Goal: Task Accomplishment & Management: Manage account settings

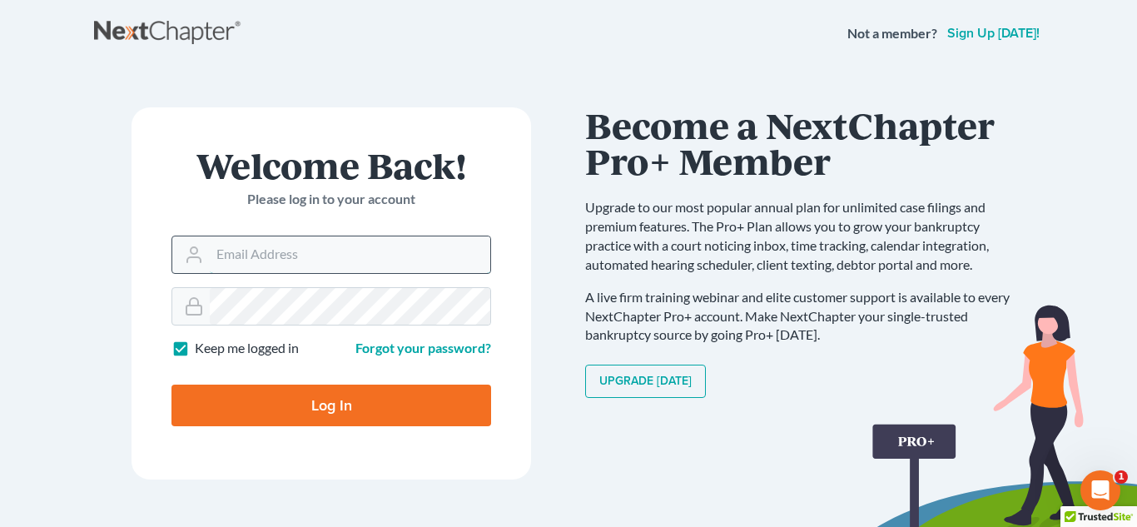
click at [298, 260] on input "Email Address" at bounding box center [350, 254] width 281 height 37
type input "[PERSON_NAME][EMAIL_ADDRESS][DOMAIN_NAME]"
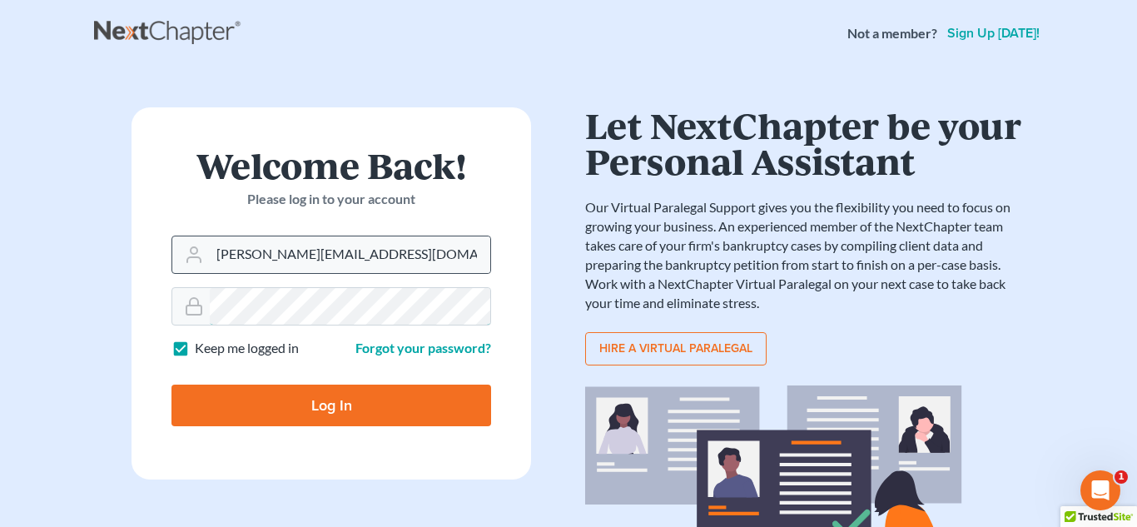
click at [171, 385] on input "Log In" at bounding box center [331, 406] width 320 height 42
type input "Thinking..."
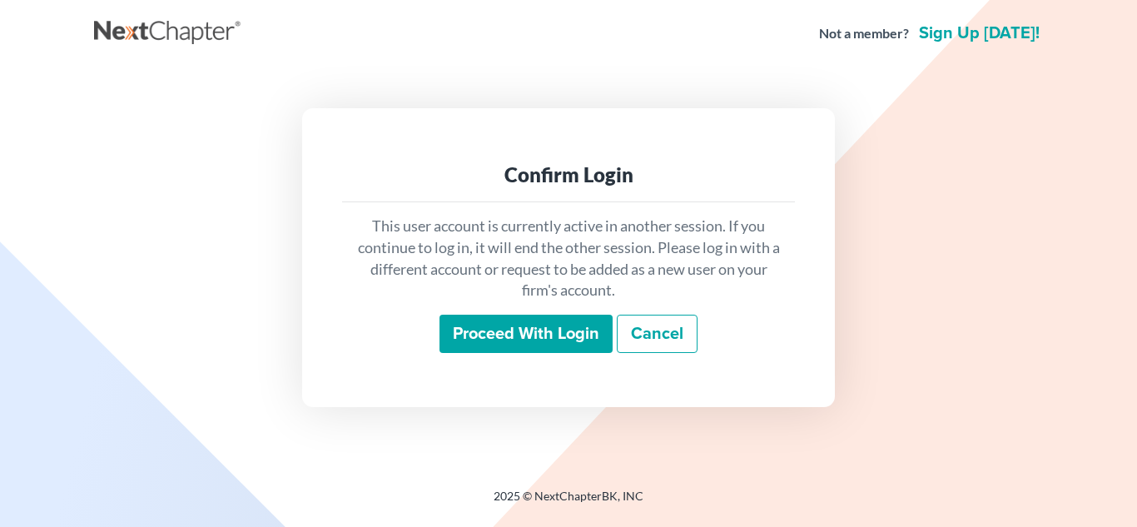
click at [476, 343] on input "Proceed with login" at bounding box center [526, 334] width 173 height 38
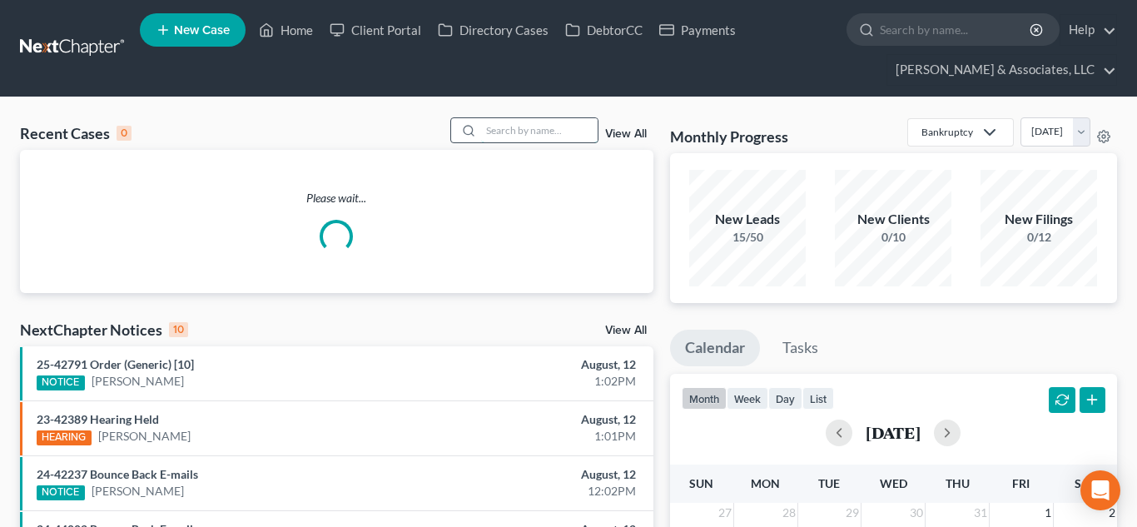
click at [533, 132] on input "search" at bounding box center [539, 130] width 117 height 24
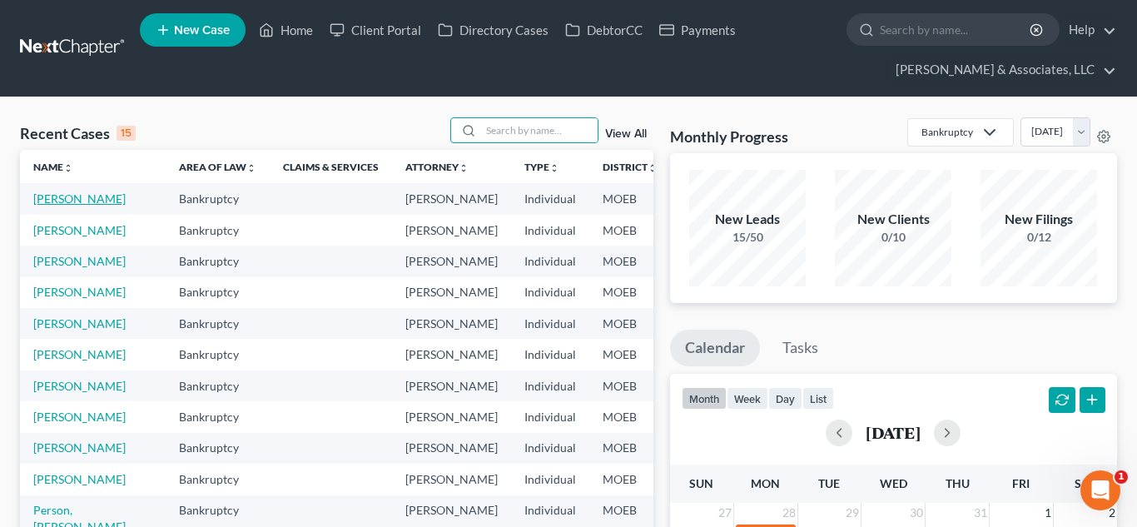
click at [68, 201] on link "[PERSON_NAME]" at bounding box center [79, 198] width 92 height 14
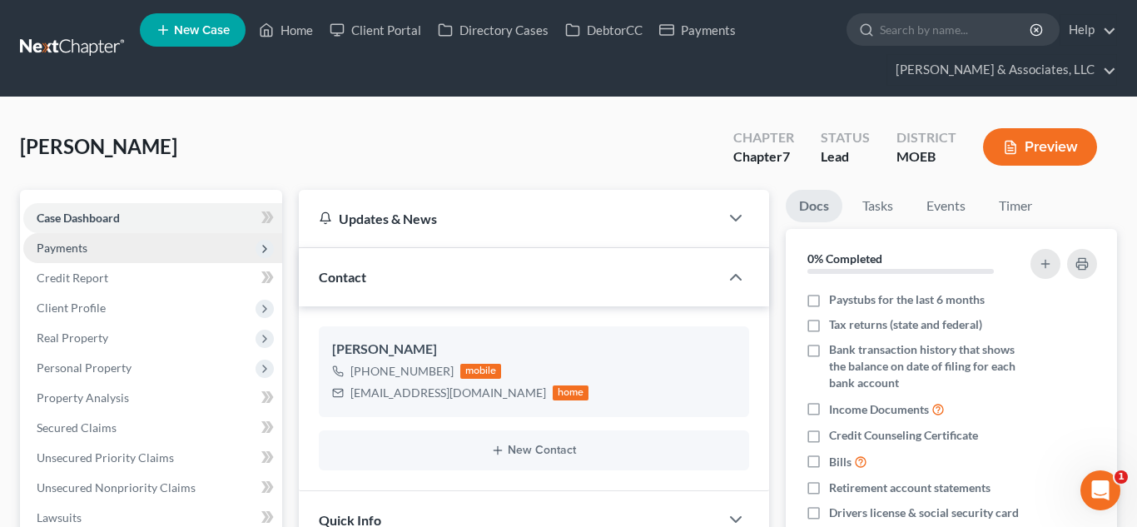
click at [93, 252] on span "Payments" at bounding box center [152, 248] width 259 height 30
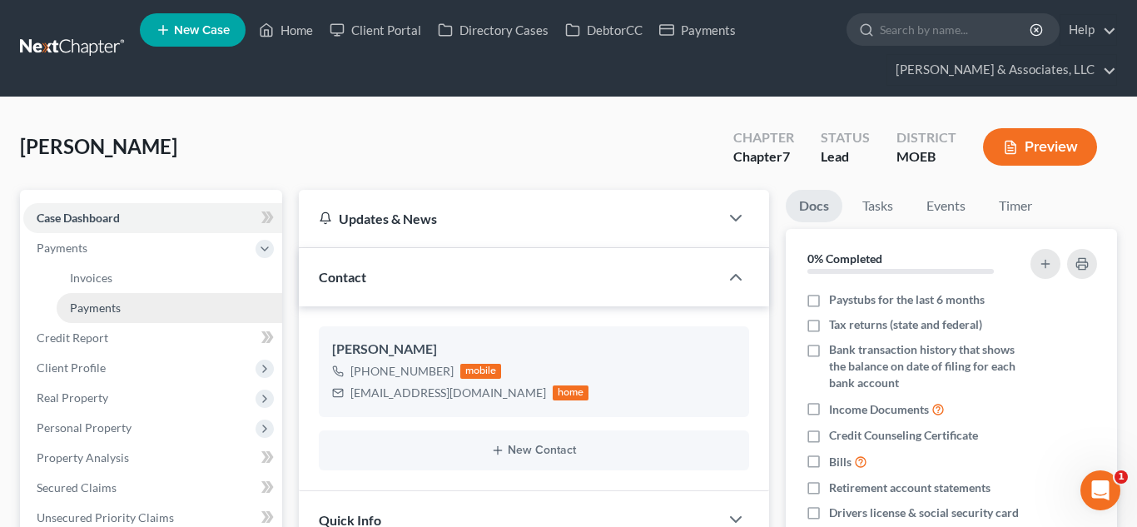
click at [116, 314] on span "Payments" at bounding box center [95, 308] width 51 height 14
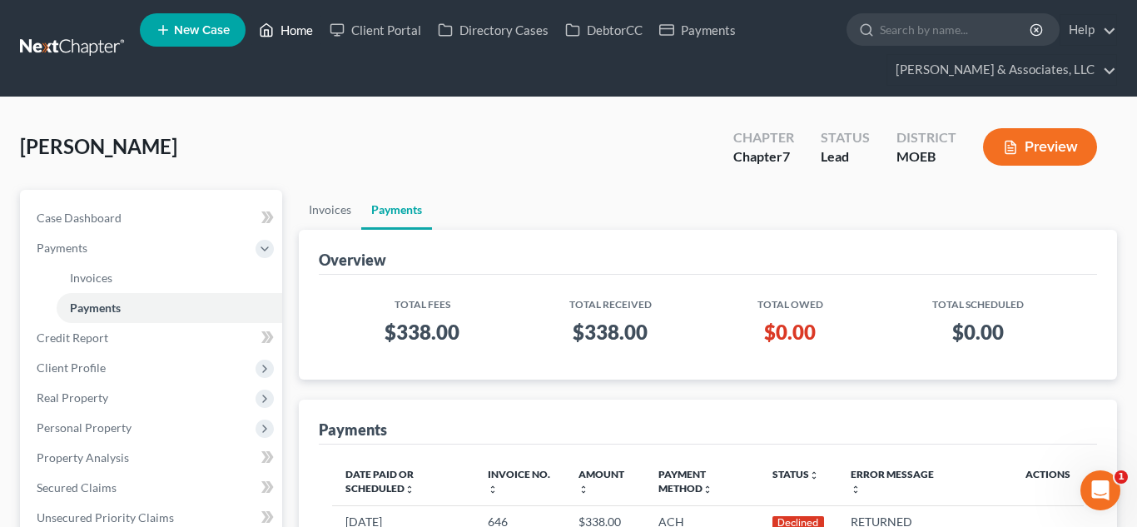
click at [304, 33] on link "Home" at bounding box center [286, 30] width 71 height 30
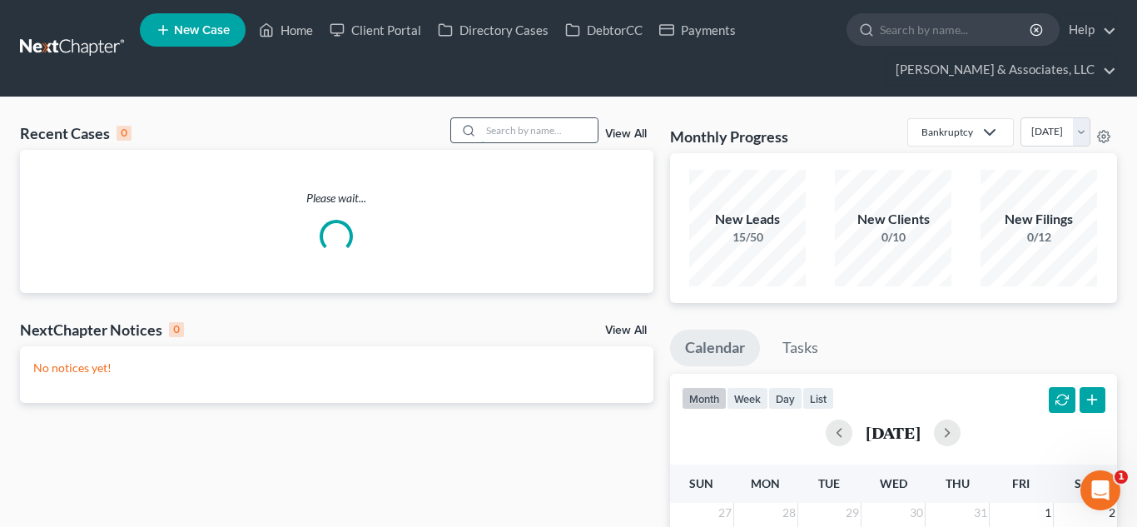
click at [511, 124] on input "search" at bounding box center [539, 130] width 117 height 24
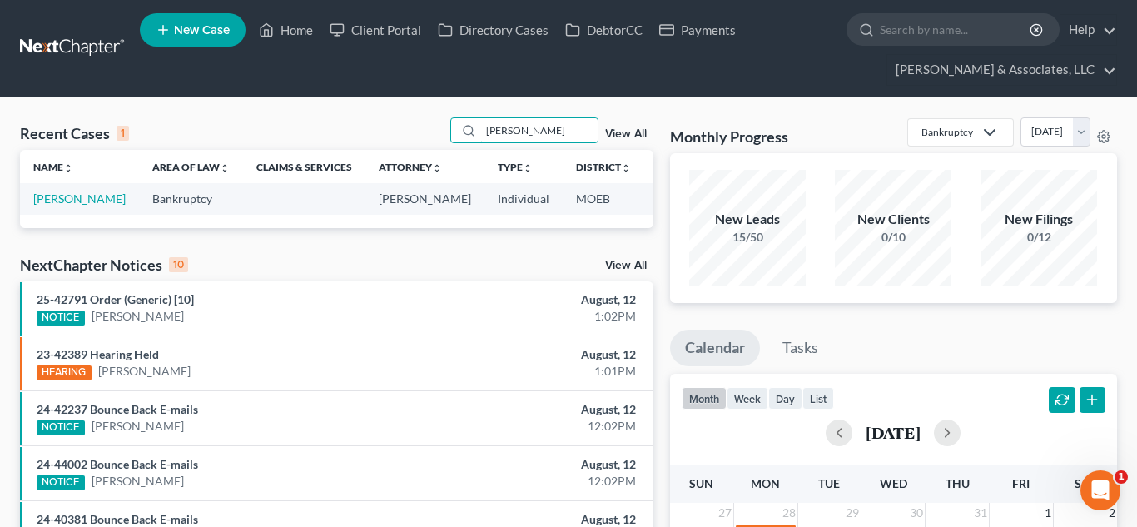
type input "[PERSON_NAME]"
click at [49, 206] on td "[PERSON_NAME]" at bounding box center [79, 198] width 119 height 31
click at [48, 201] on link "[PERSON_NAME]" at bounding box center [79, 198] width 92 height 14
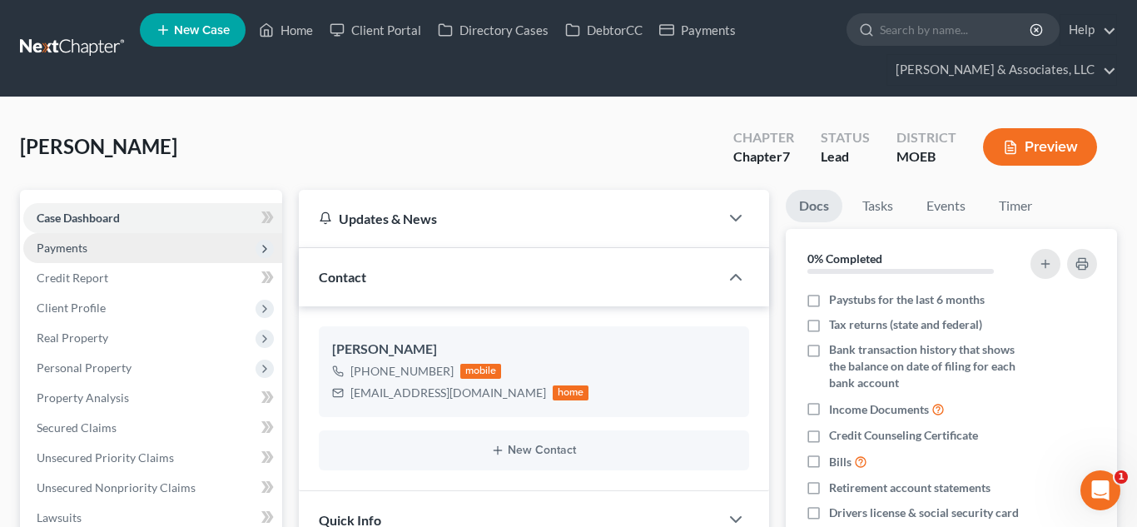
click at [72, 251] on span "Payments" at bounding box center [62, 248] width 51 height 14
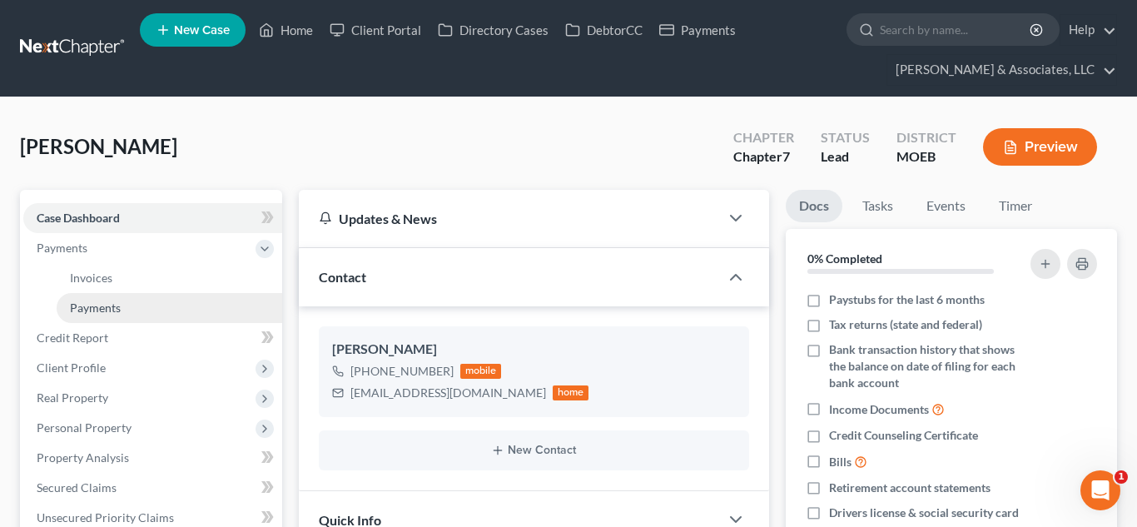
click at [101, 304] on span "Payments" at bounding box center [95, 308] width 51 height 14
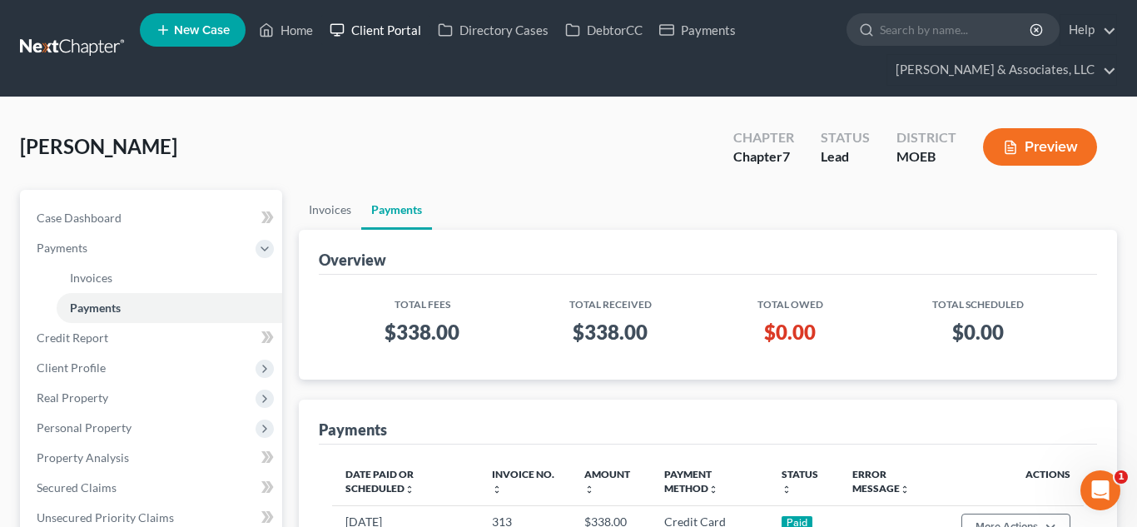
click at [370, 27] on link "Client Portal" at bounding box center [375, 30] width 108 height 30
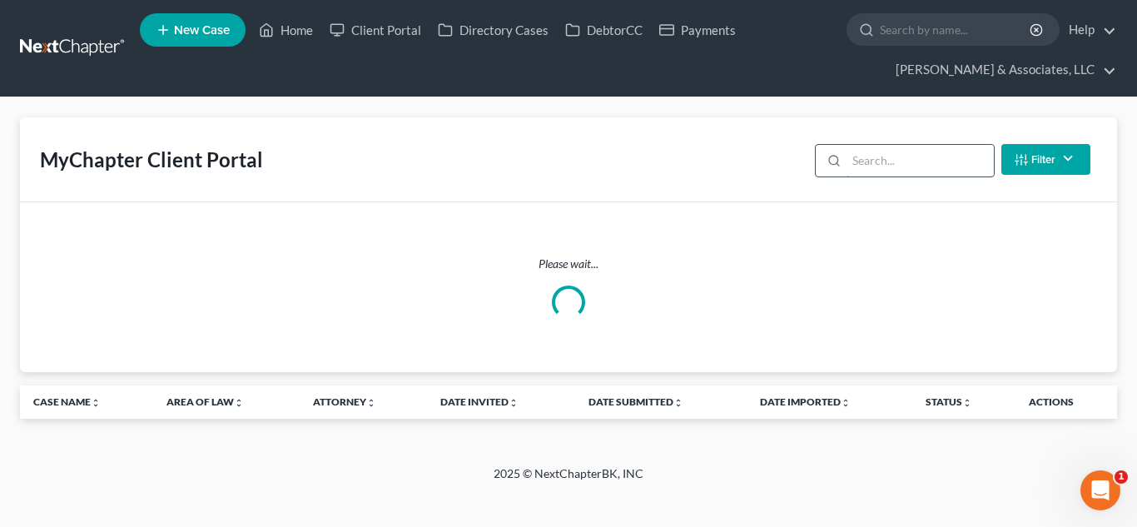
click at [922, 153] on input "search" at bounding box center [920, 161] width 147 height 32
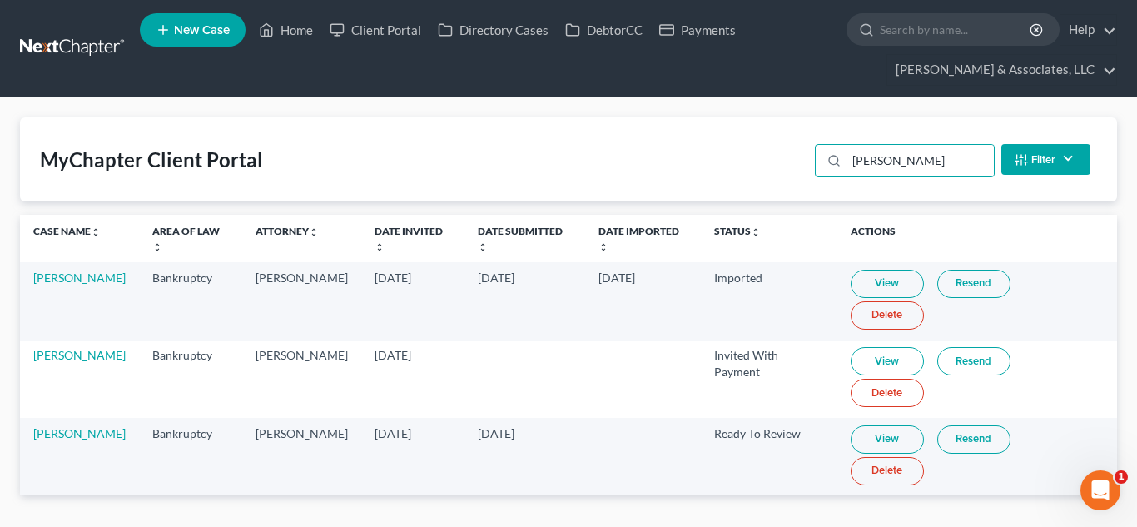
type input "[PERSON_NAME]"
click at [309, 24] on link "Home" at bounding box center [286, 30] width 71 height 30
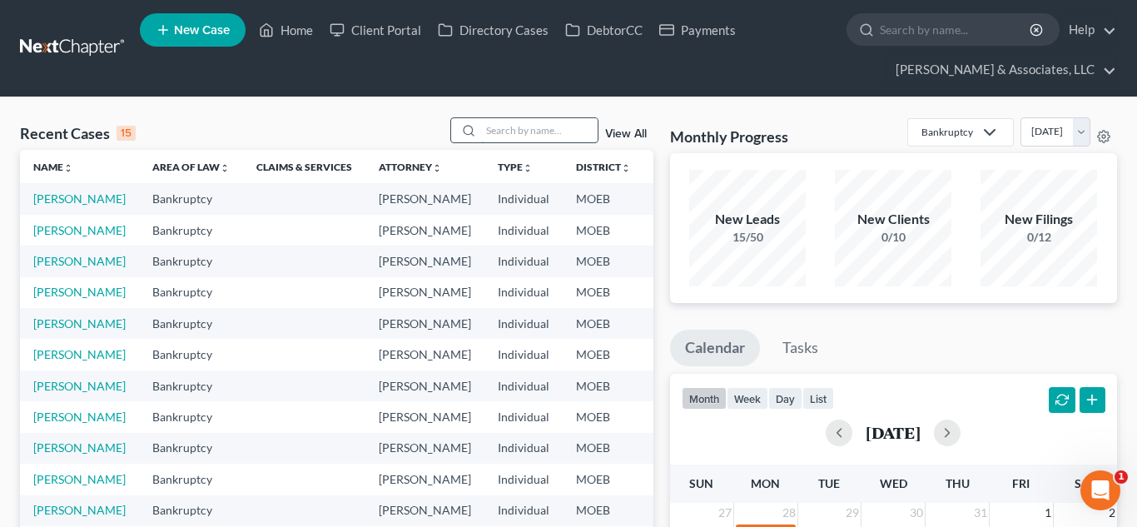
click at [532, 125] on input "search" at bounding box center [539, 130] width 117 height 24
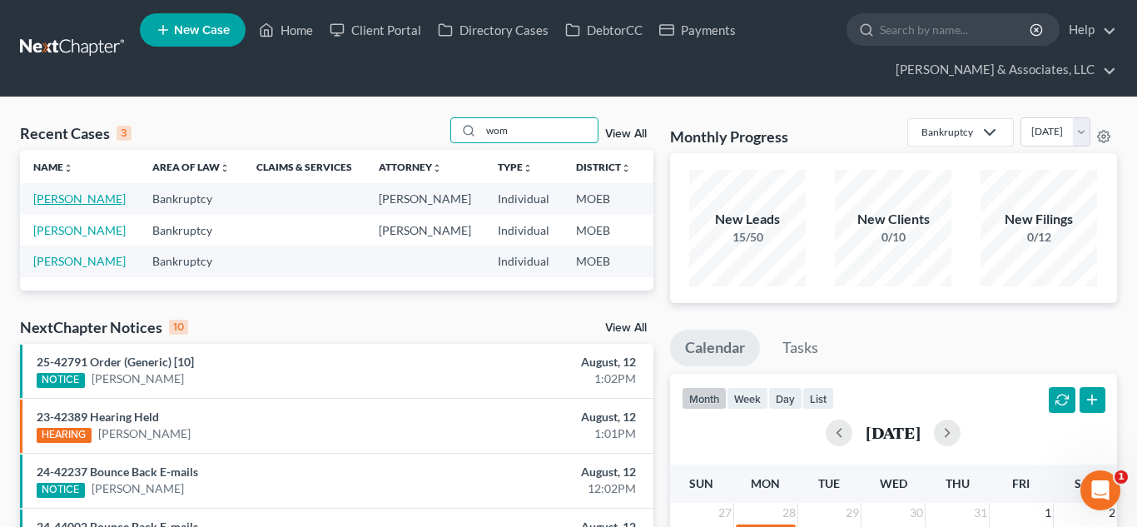
type input "wom"
click at [58, 197] on link "[PERSON_NAME]" at bounding box center [79, 198] width 92 height 14
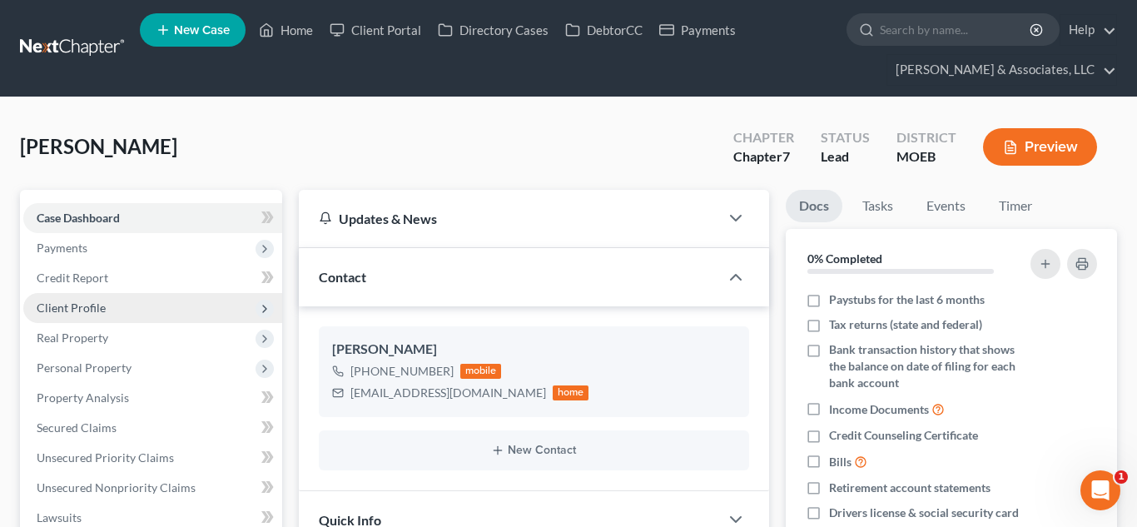
click at [75, 301] on span "Client Profile" at bounding box center [71, 308] width 69 height 14
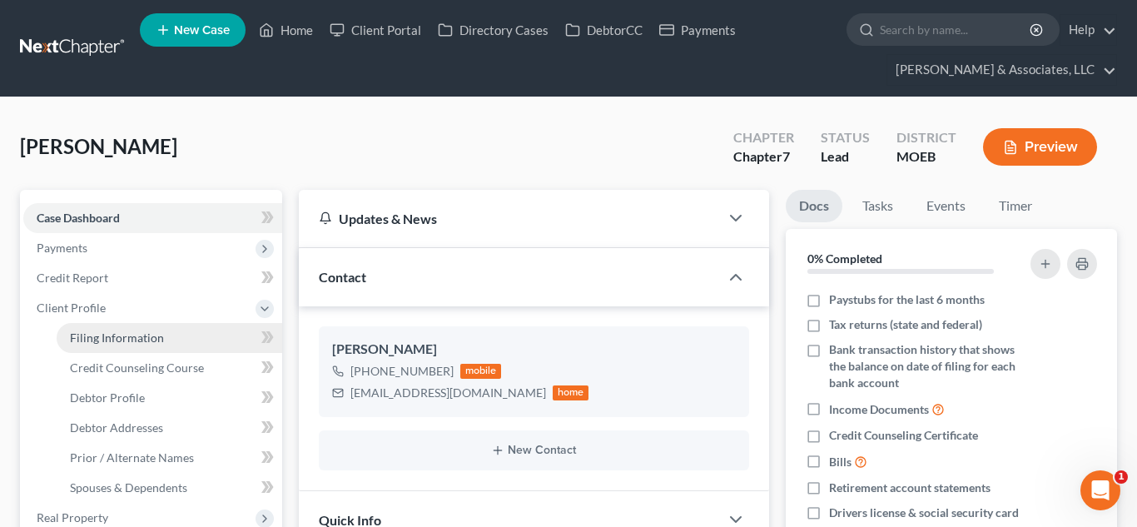
scroll to position [787, 0]
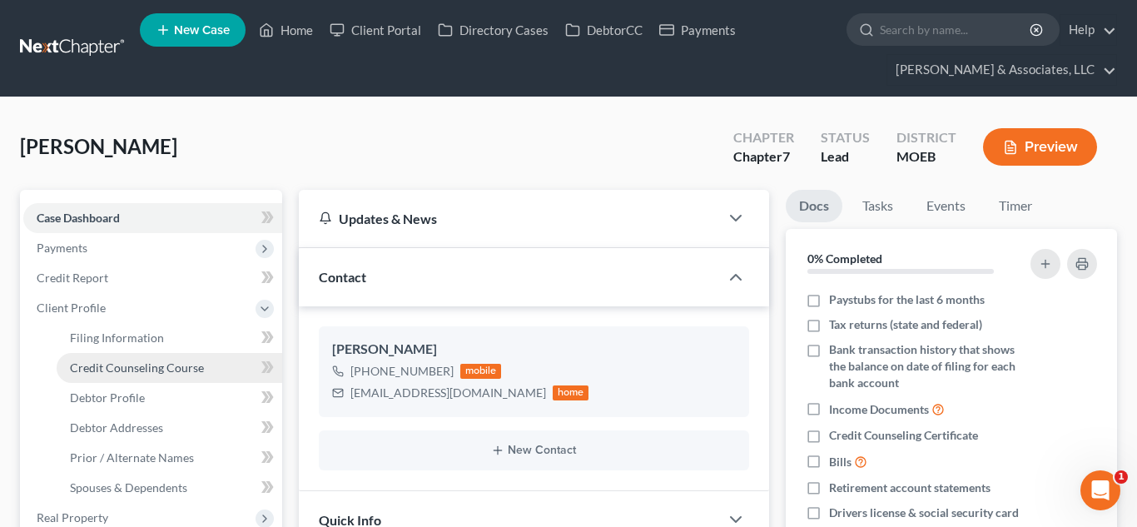
click at [127, 366] on span "Credit Counseling Course" at bounding box center [137, 367] width 134 height 14
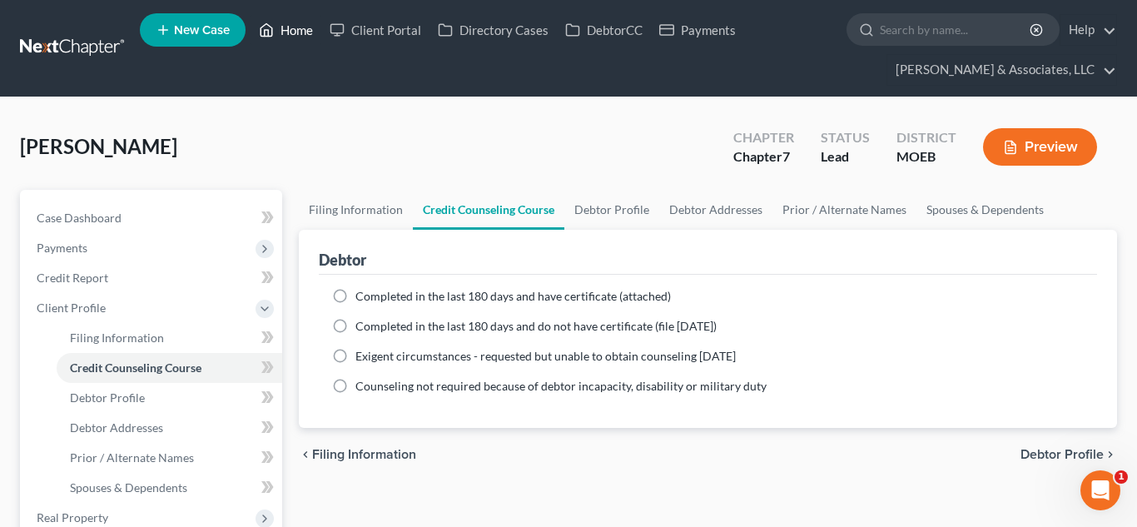
click at [290, 31] on link "Home" at bounding box center [286, 30] width 71 height 30
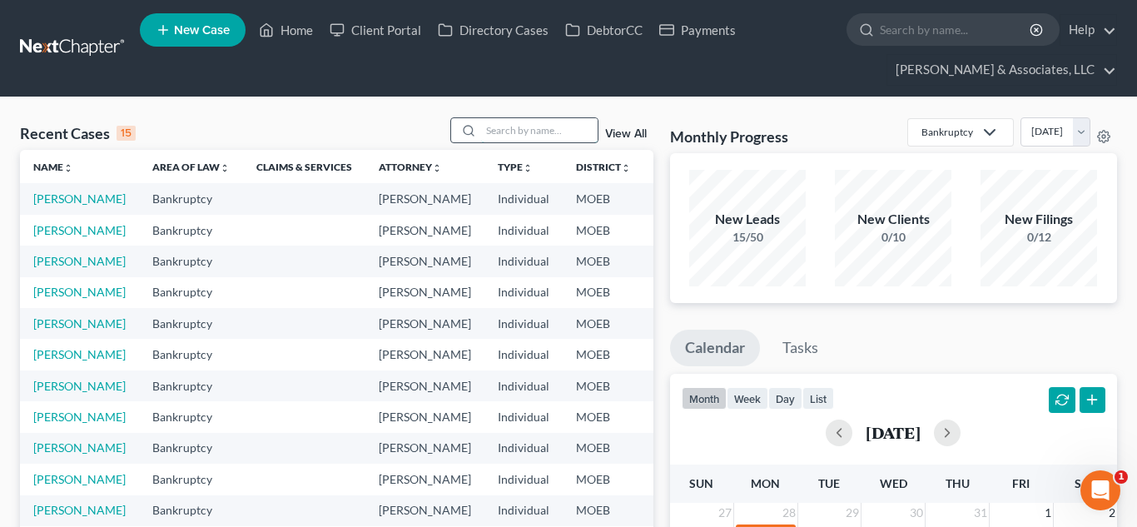
click at [489, 123] on input "search" at bounding box center [539, 130] width 117 height 24
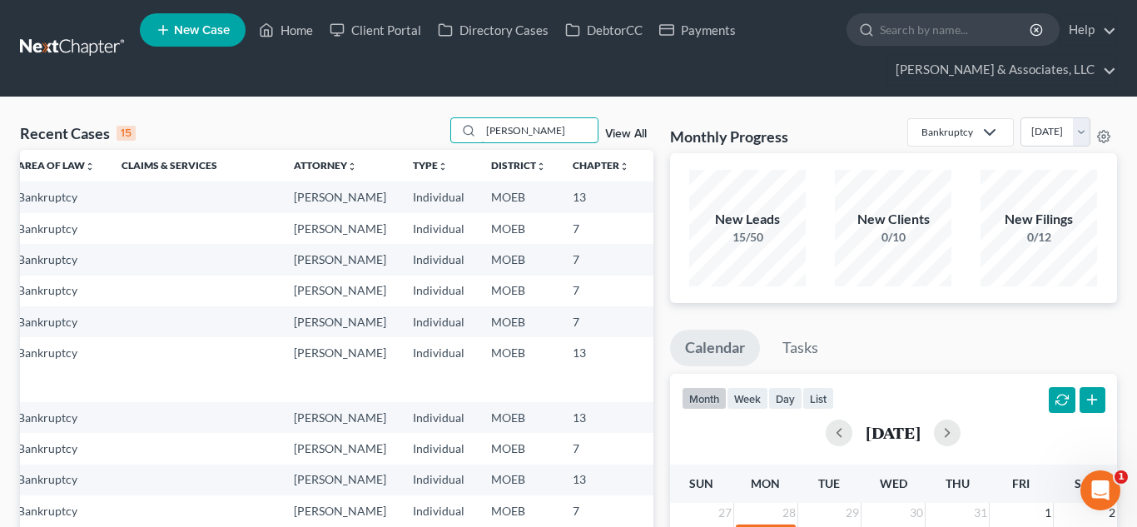
scroll to position [3, 0]
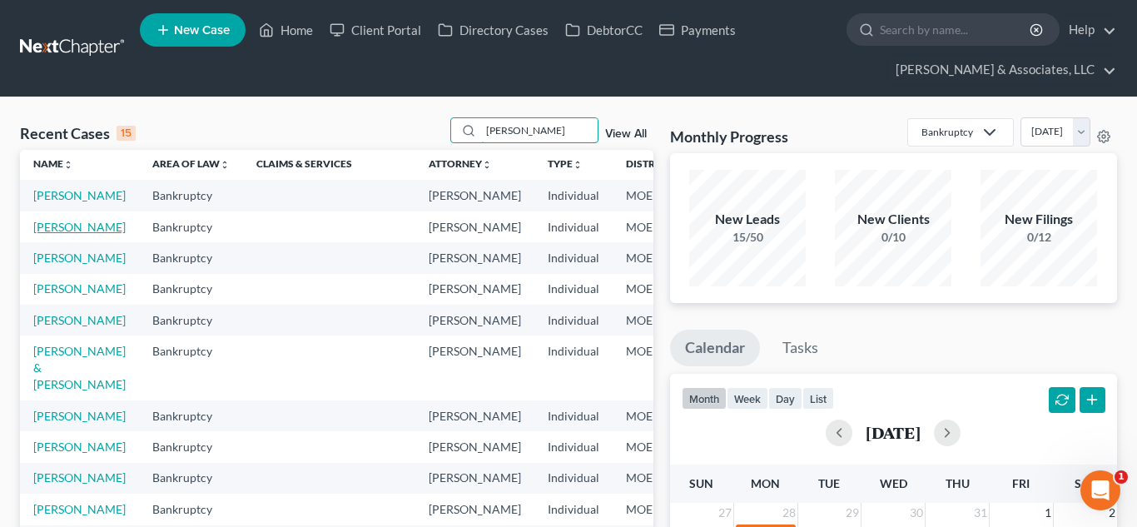
type input "[PERSON_NAME]"
click at [55, 234] on link "[PERSON_NAME]" at bounding box center [79, 227] width 92 height 14
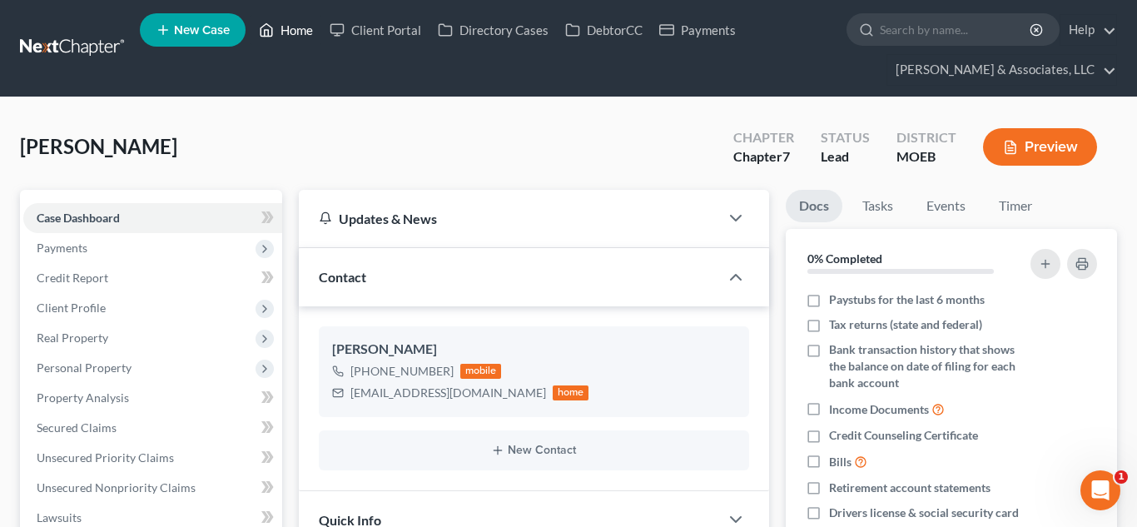
click at [297, 27] on link "Home" at bounding box center [286, 30] width 71 height 30
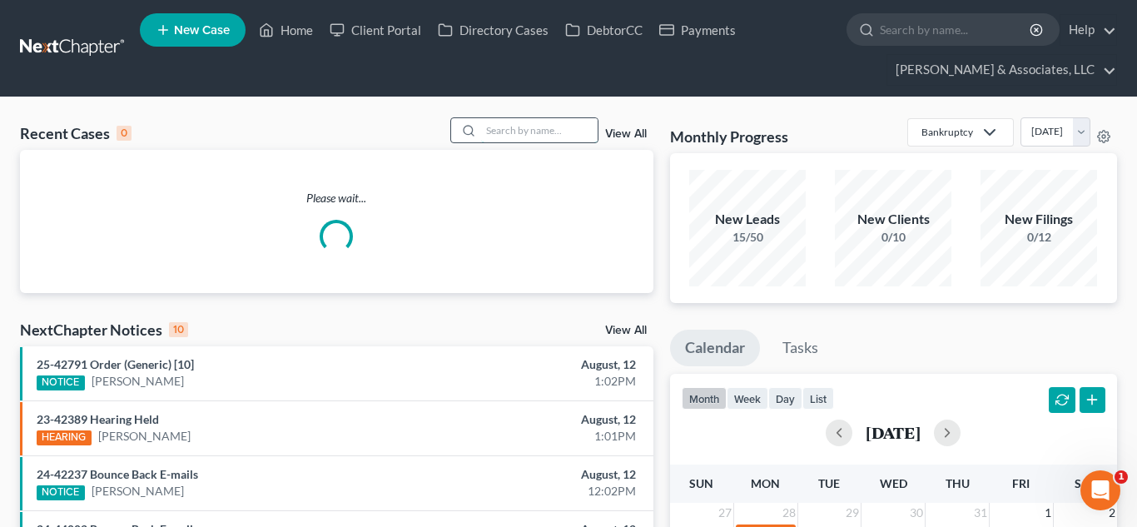
click at [553, 127] on input "search" at bounding box center [539, 130] width 117 height 24
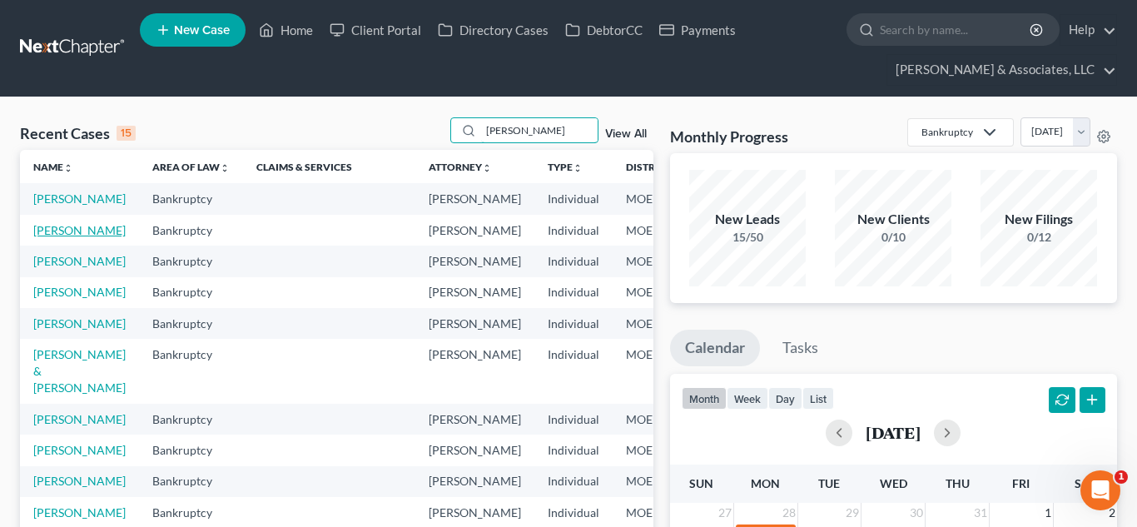
type input "[PERSON_NAME]"
click at [48, 237] on link "[PERSON_NAME]" at bounding box center [79, 230] width 92 height 14
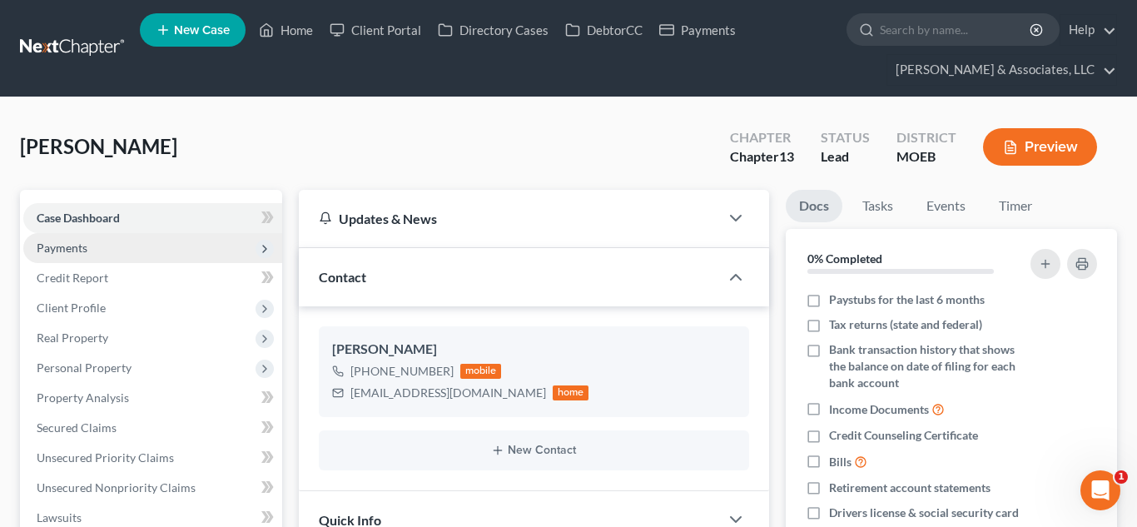
click at [112, 251] on span "Payments" at bounding box center [152, 248] width 259 height 30
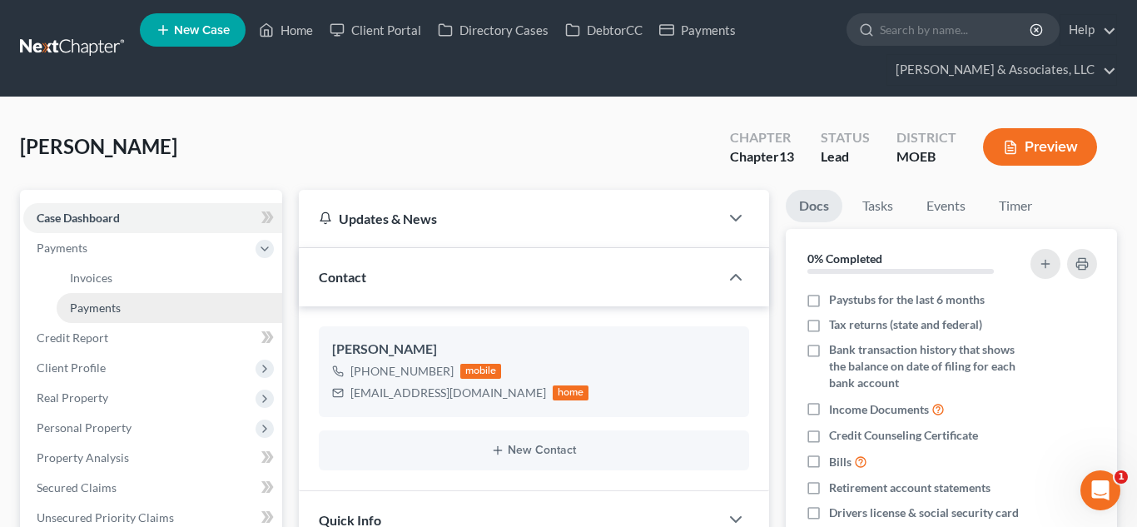
click at [104, 309] on span "Payments" at bounding box center [95, 308] width 51 height 14
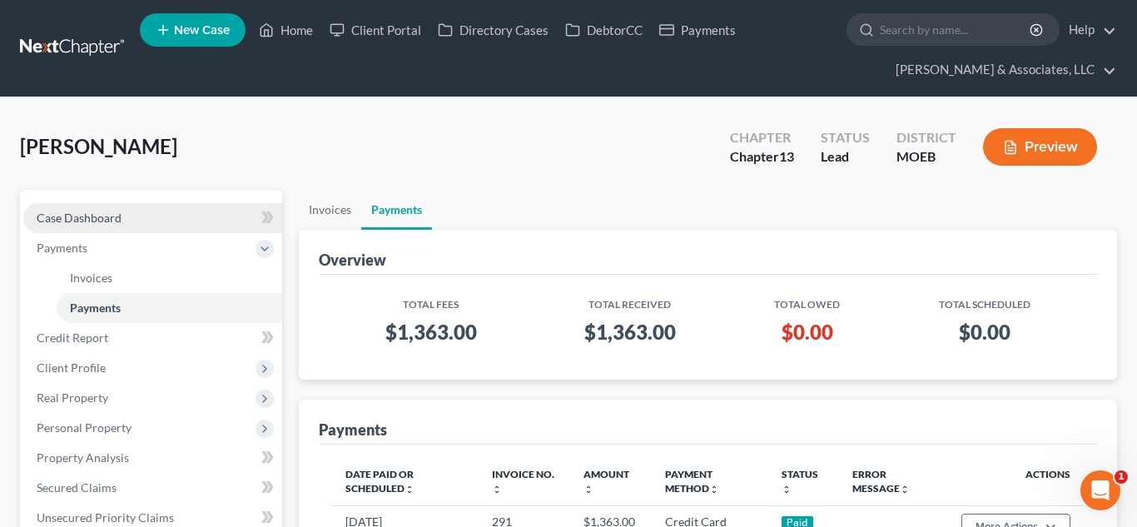
click at [123, 206] on link "Case Dashboard" at bounding box center [152, 218] width 259 height 30
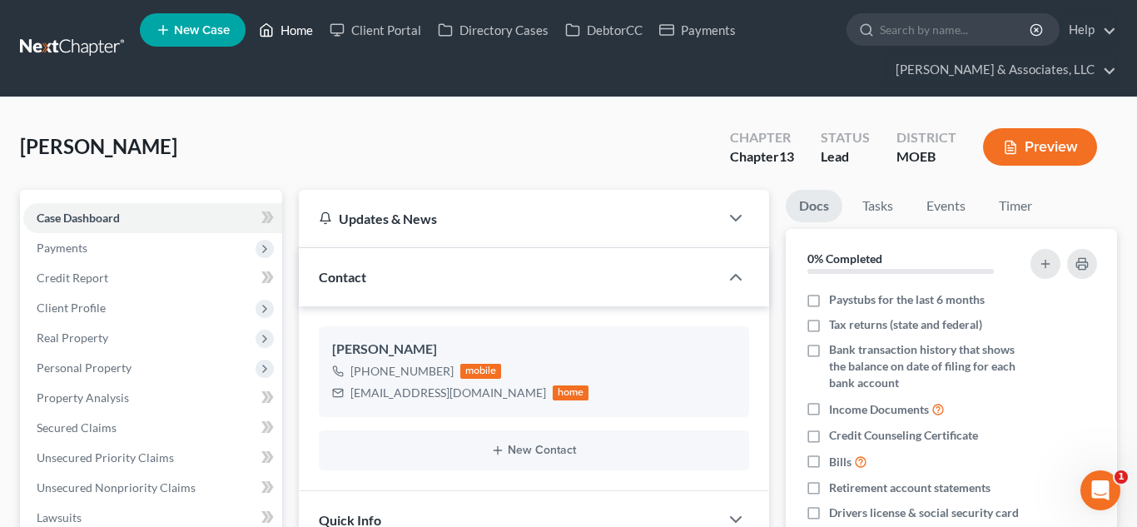
click at [289, 31] on link "Home" at bounding box center [286, 30] width 71 height 30
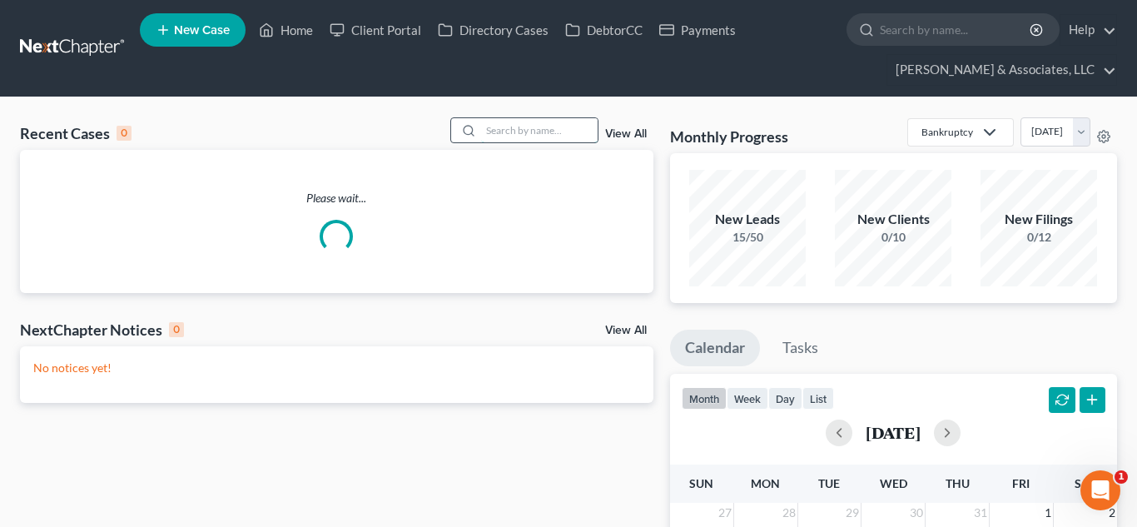
click at [561, 131] on input "search" at bounding box center [539, 130] width 117 height 24
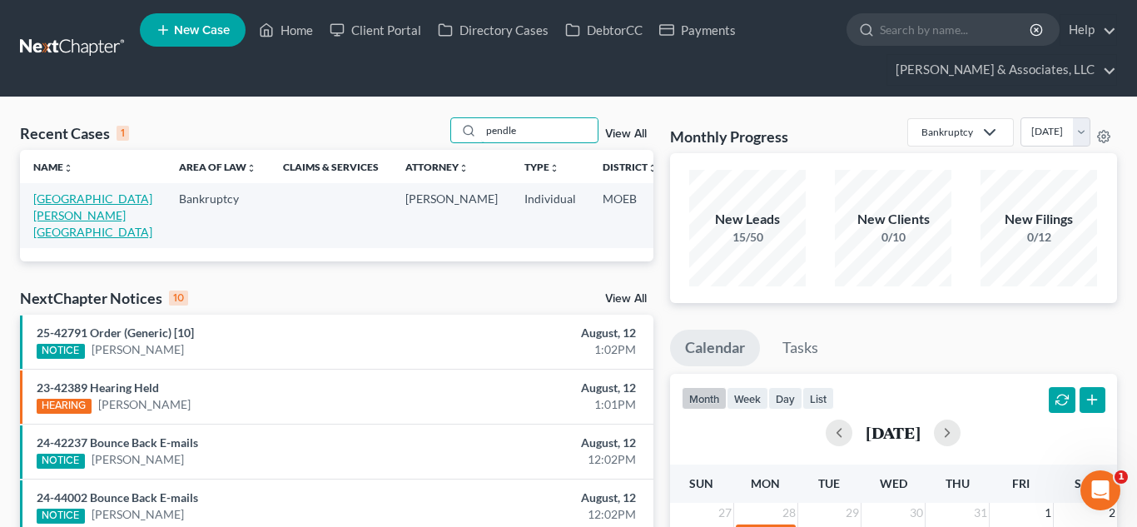
type input "pendle"
click at [56, 202] on link "[GEOGRAPHIC_DATA][PERSON_NAME][GEOGRAPHIC_DATA]" at bounding box center [92, 214] width 119 height 47
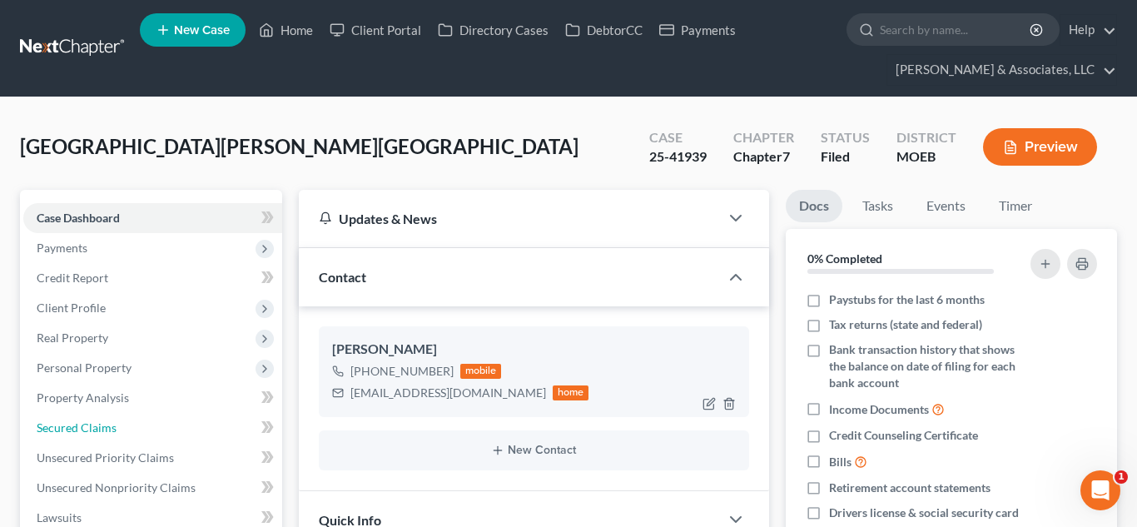
click at [92, 423] on span "Secured Claims" at bounding box center [77, 427] width 80 height 14
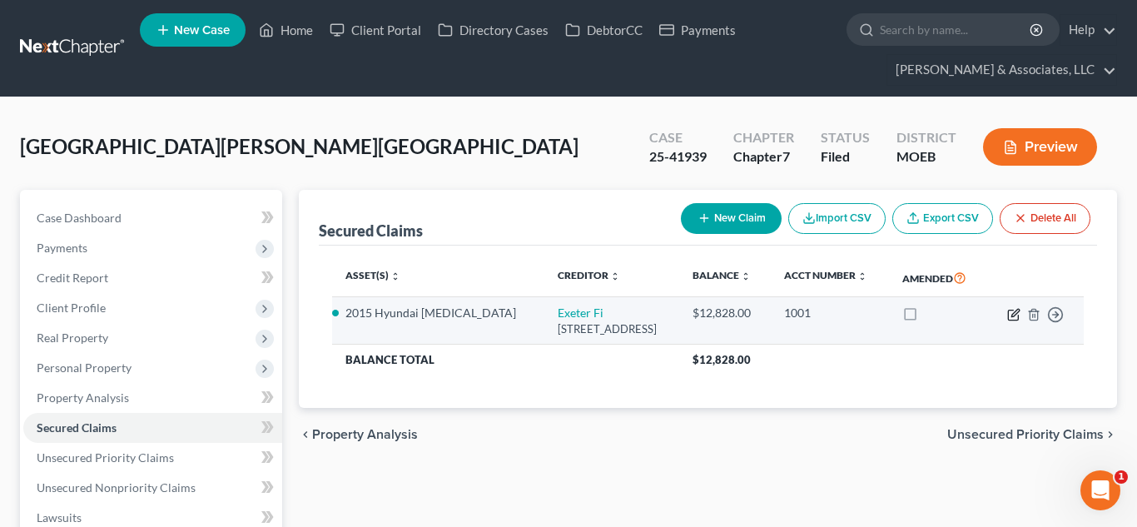
click at [1009, 313] on icon "button" at bounding box center [1013, 314] width 13 height 13
select select "45"
select select "7"
select select "2"
select select "0"
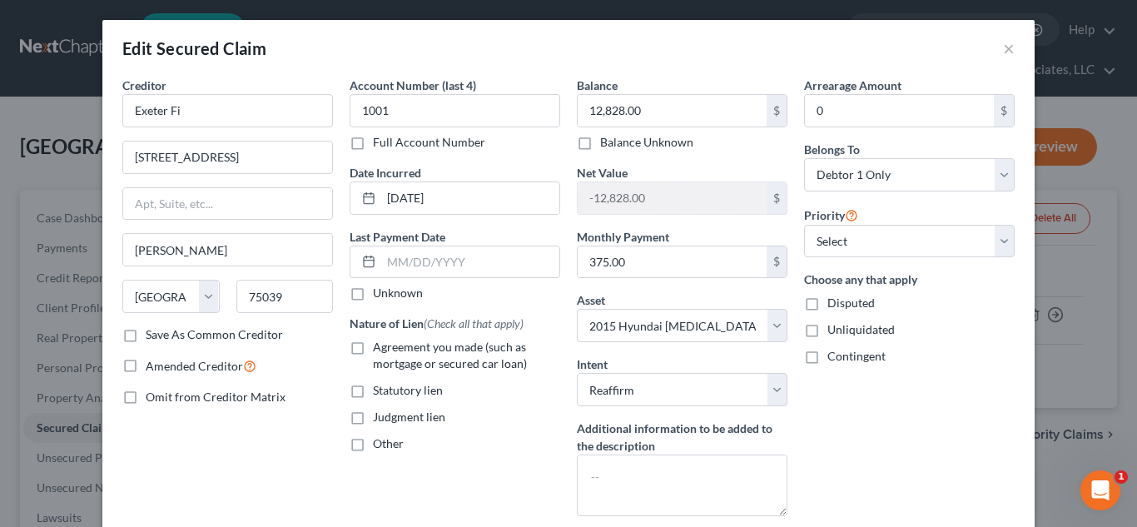
scroll to position [121, 0]
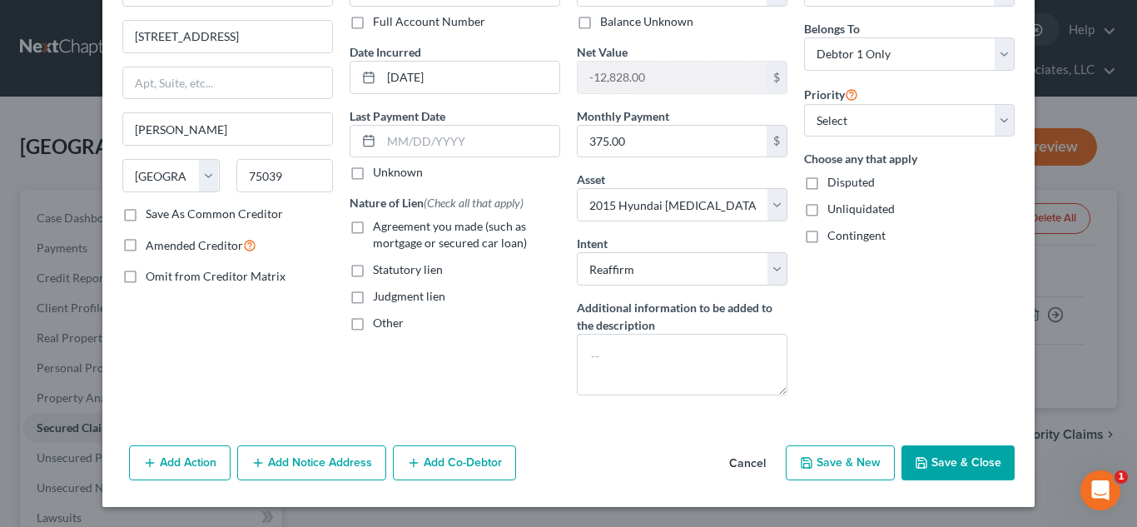
click at [953, 467] on button "Save & Close" at bounding box center [958, 462] width 113 height 35
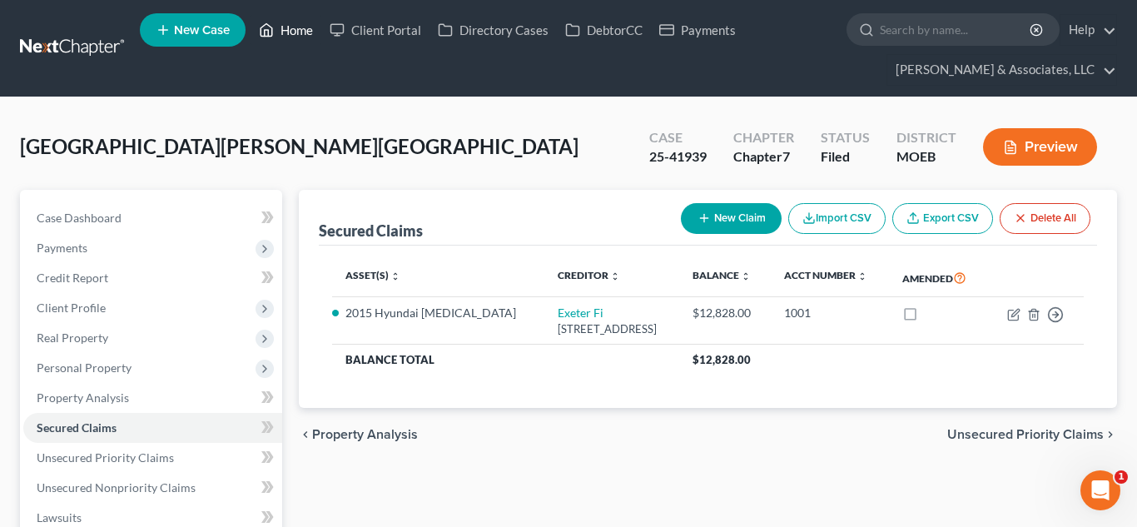
click at [309, 29] on link "Home" at bounding box center [286, 30] width 71 height 30
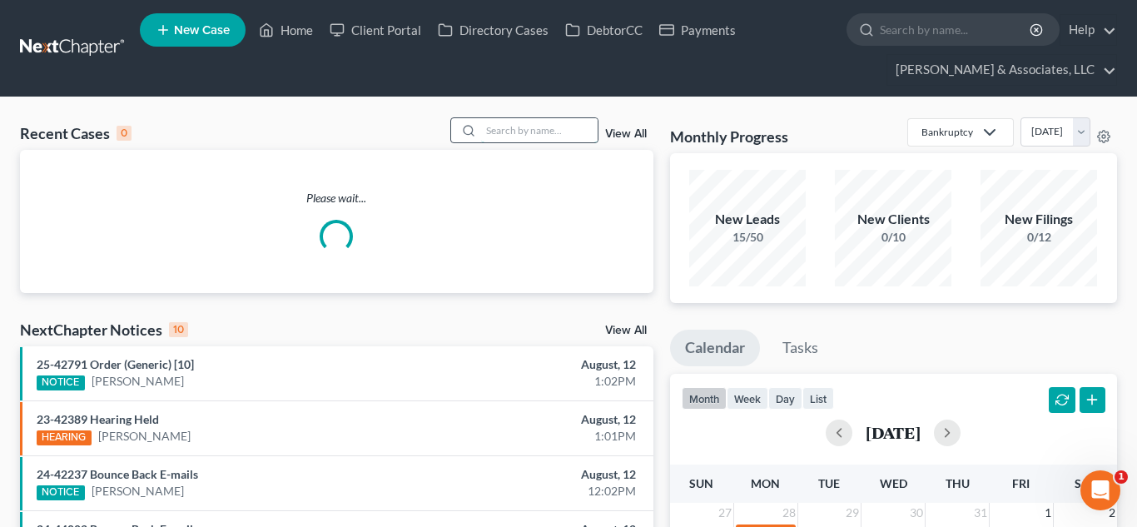
click at [515, 127] on input "search" at bounding box center [539, 130] width 117 height 24
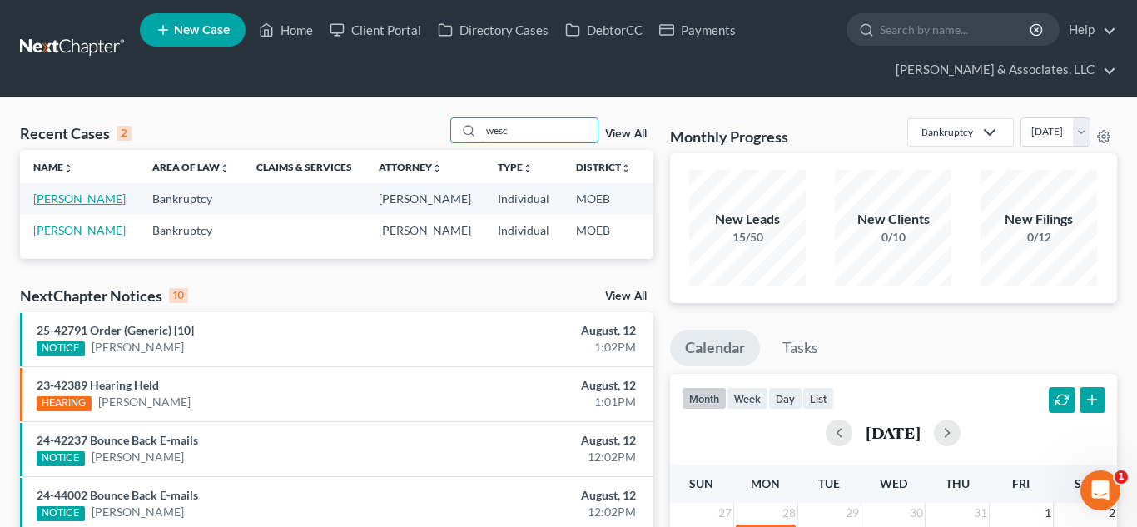
type input "wesc"
click at [61, 206] on link "[PERSON_NAME]" at bounding box center [79, 198] width 92 height 14
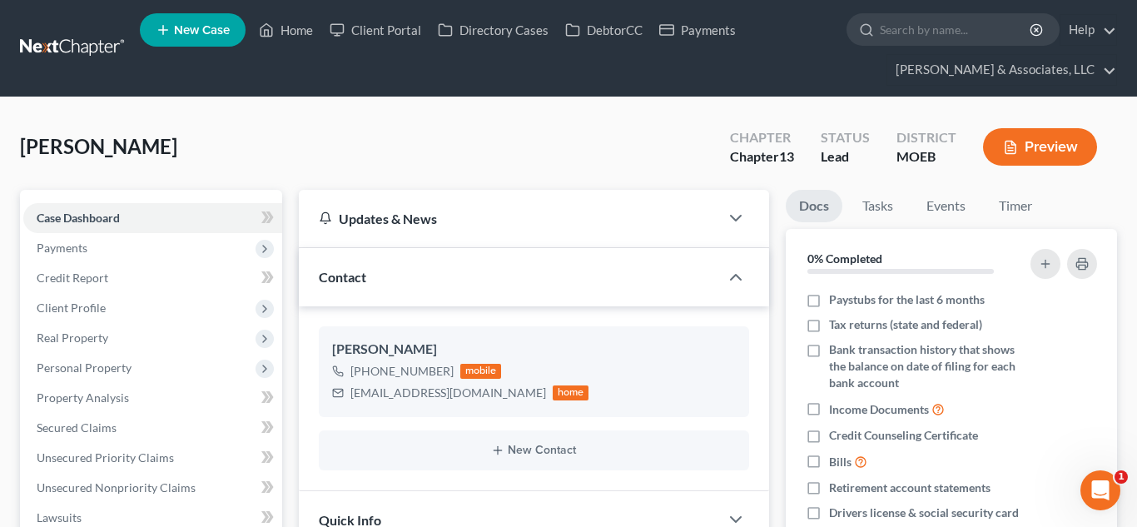
click at [55, 258] on span "Payments" at bounding box center [152, 248] width 259 height 30
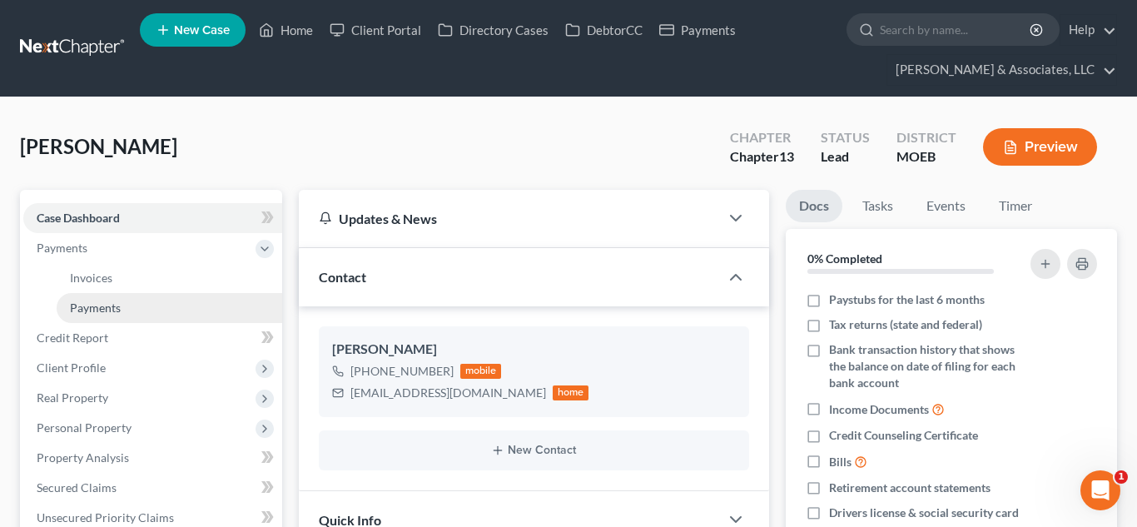
click at [62, 310] on link "Payments" at bounding box center [170, 308] width 226 height 30
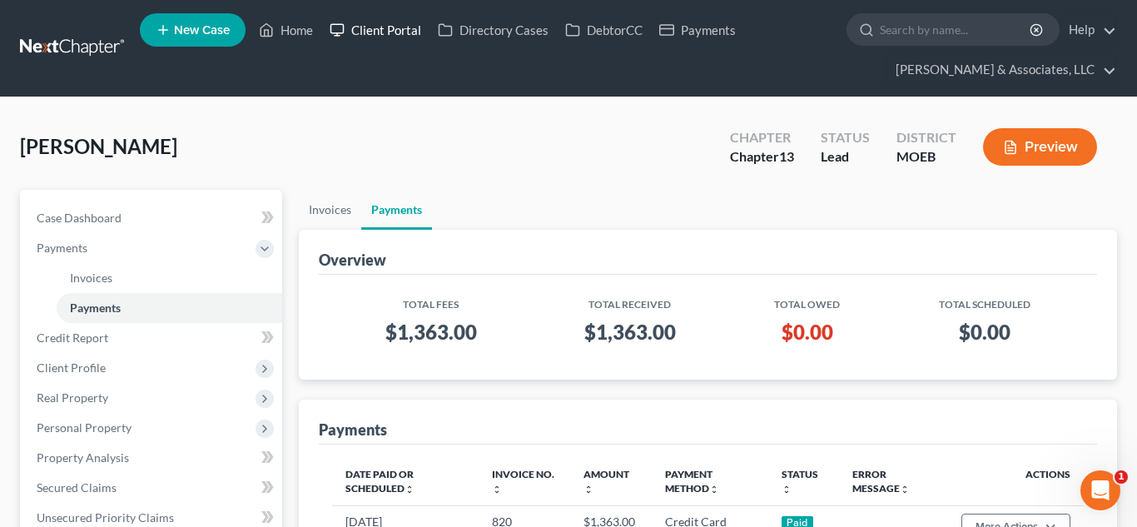
click at [398, 34] on link "Client Portal" at bounding box center [375, 30] width 108 height 30
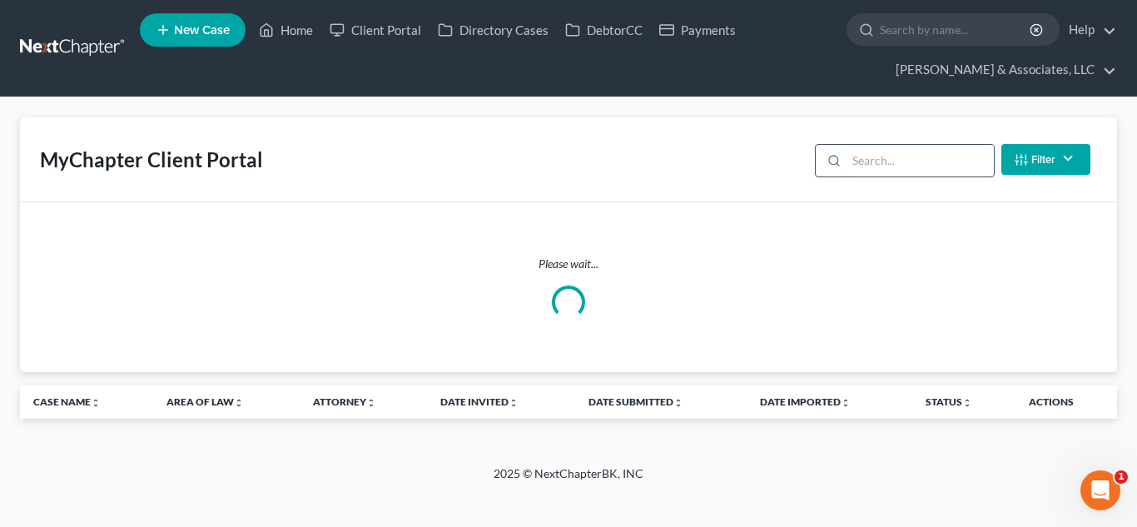
click at [898, 158] on input "search" at bounding box center [920, 161] width 147 height 32
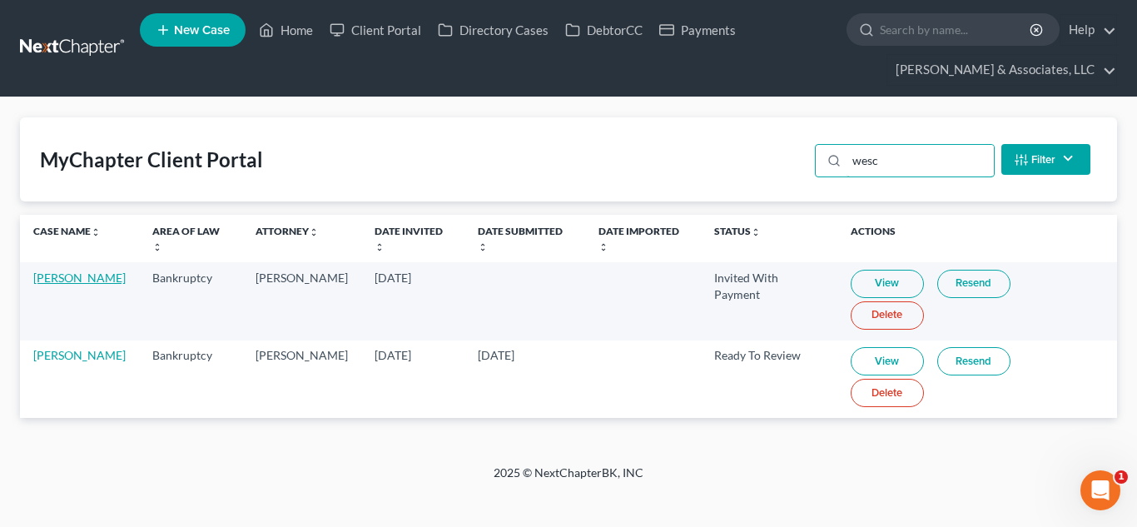
type input "wesc"
click at [66, 283] on link "[PERSON_NAME]" at bounding box center [79, 278] width 92 height 14
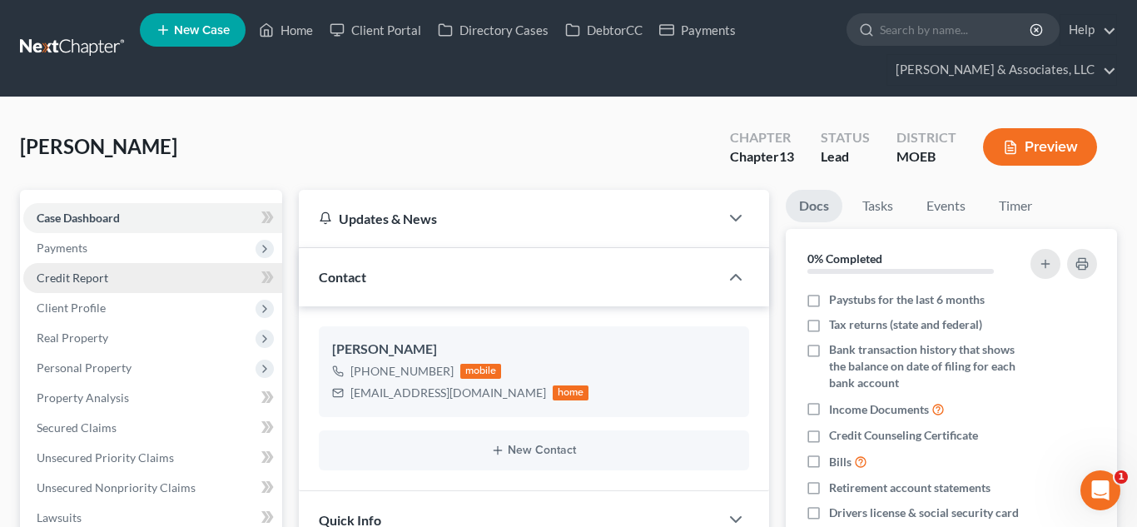
click at [62, 256] on span "Payments" at bounding box center [152, 248] width 259 height 30
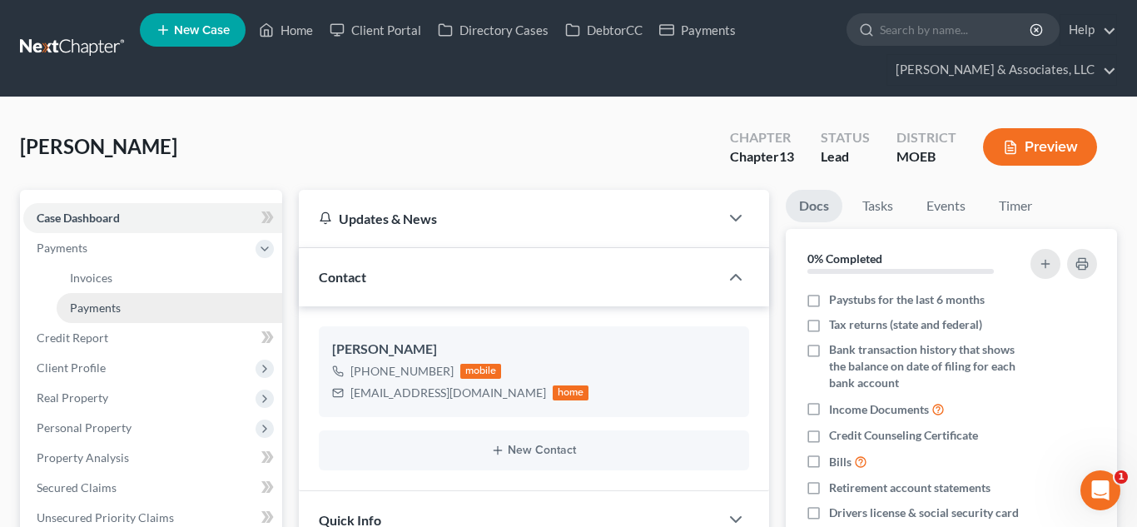
click at [81, 307] on span "Payments" at bounding box center [95, 308] width 51 height 14
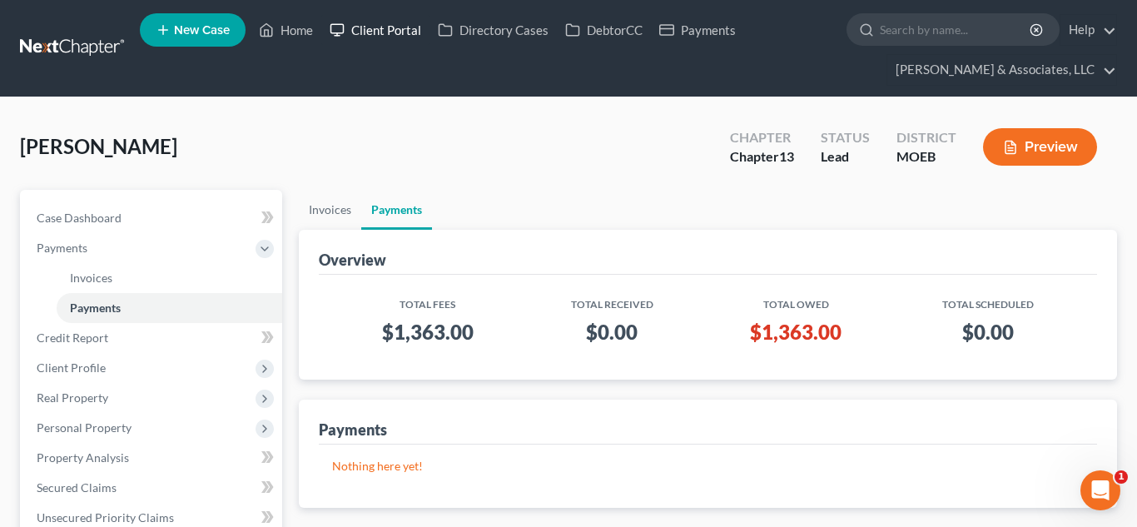
click at [409, 32] on link "Client Portal" at bounding box center [375, 30] width 108 height 30
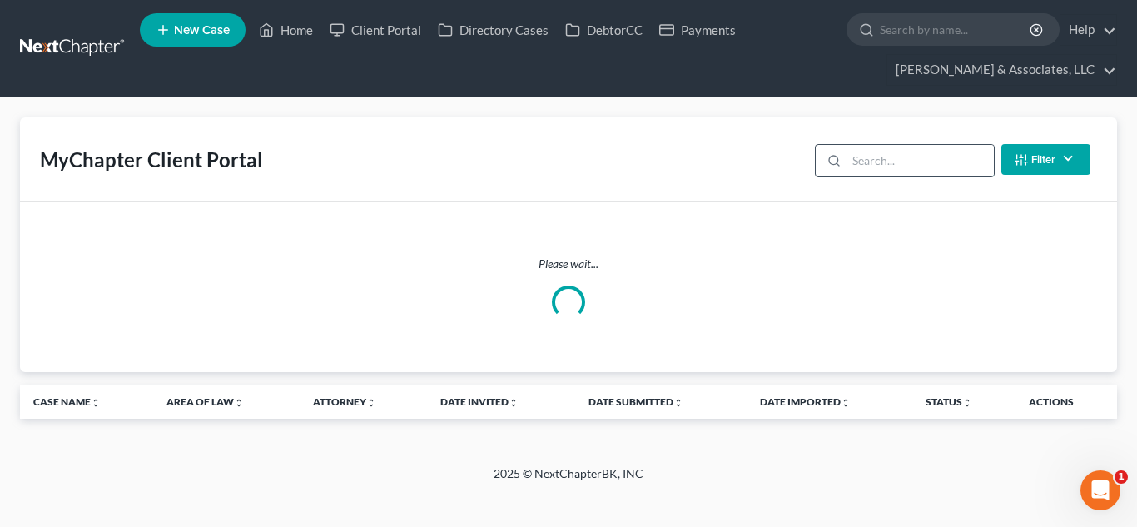
click at [873, 149] on input "search" at bounding box center [920, 161] width 147 height 32
type input "wesc"
click at [295, 32] on link "Home" at bounding box center [286, 30] width 71 height 30
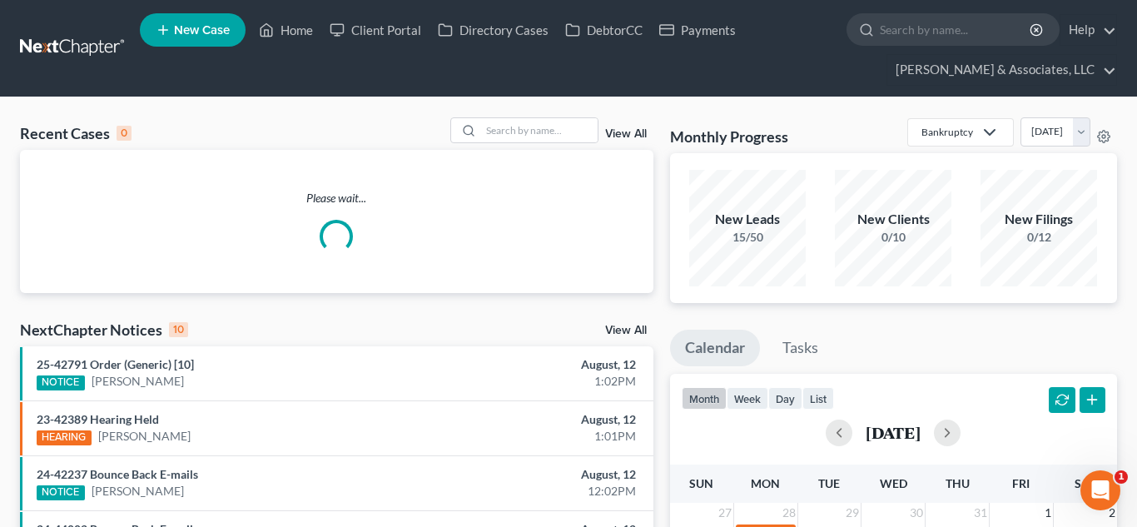
click at [627, 140] on div "View All" at bounding box center [551, 130] width 203 height 26
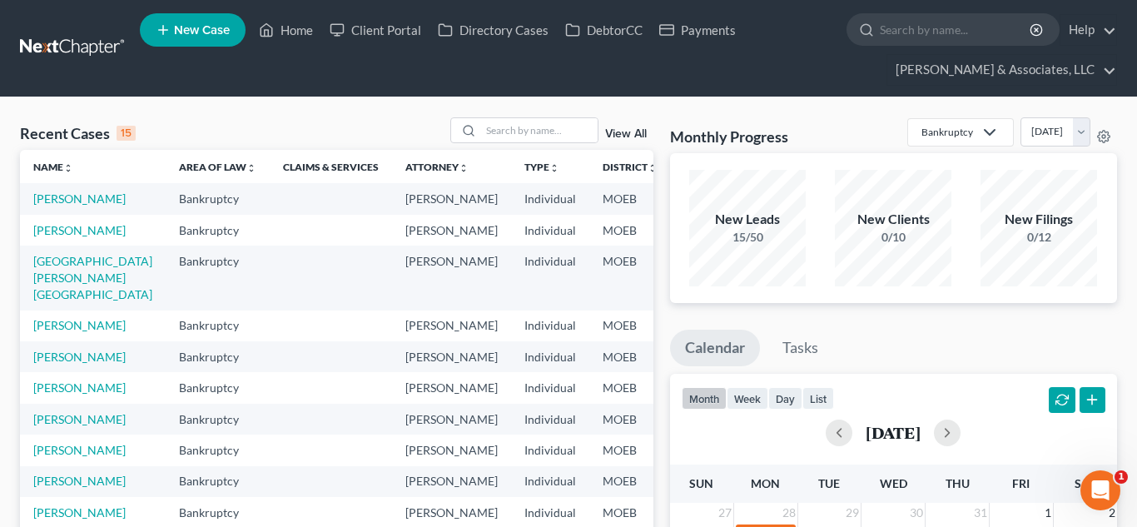
click at [617, 135] on link "View All" at bounding box center [626, 134] width 42 height 12
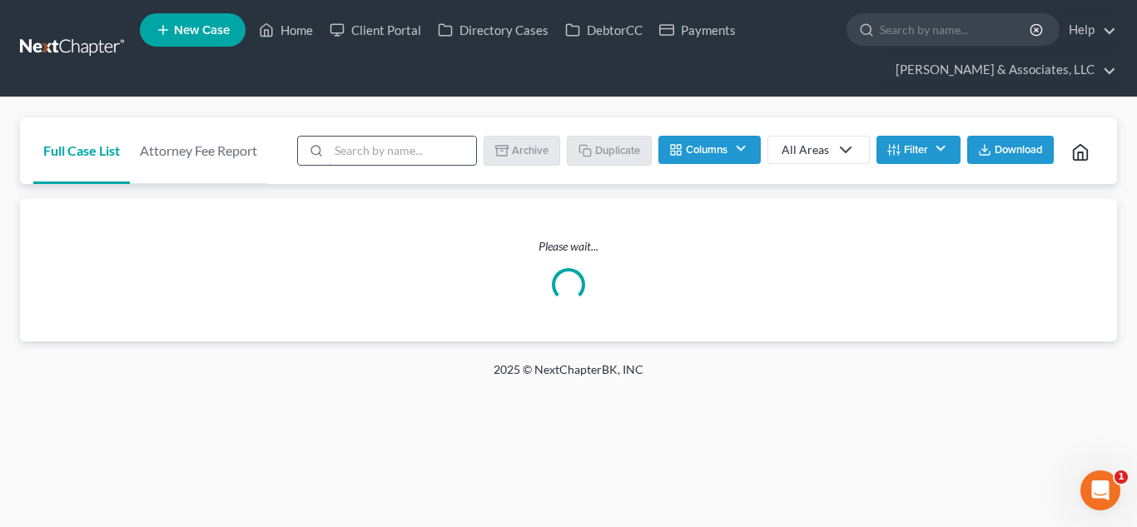
click at [380, 141] on input "search" at bounding box center [402, 151] width 147 height 28
type input "wesc"
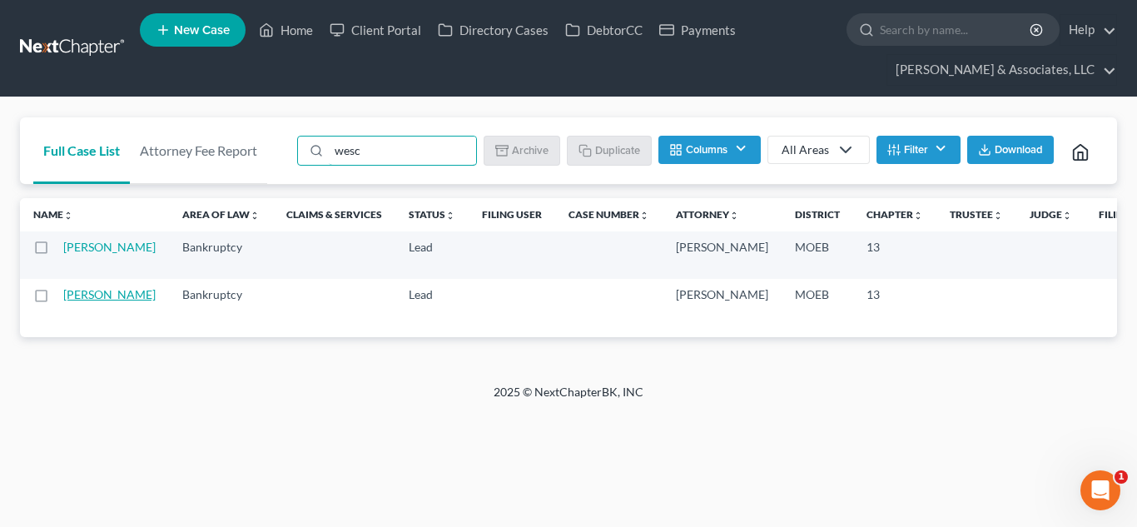
click at [82, 296] on link "[PERSON_NAME]" at bounding box center [109, 294] width 92 height 14
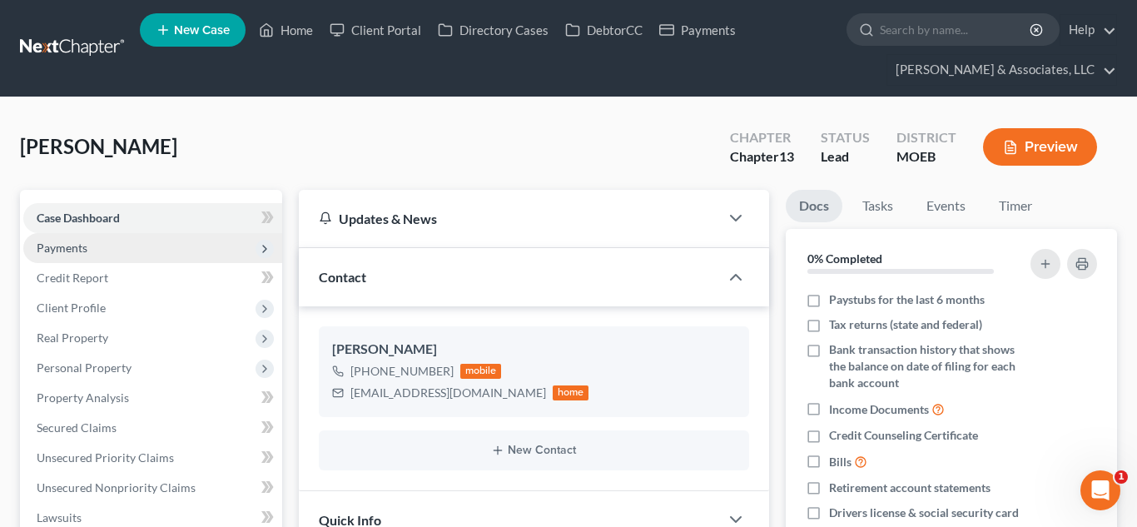
click at [84, 250] on span "Payments" at bounding box center [62, 248] width 51 height 14
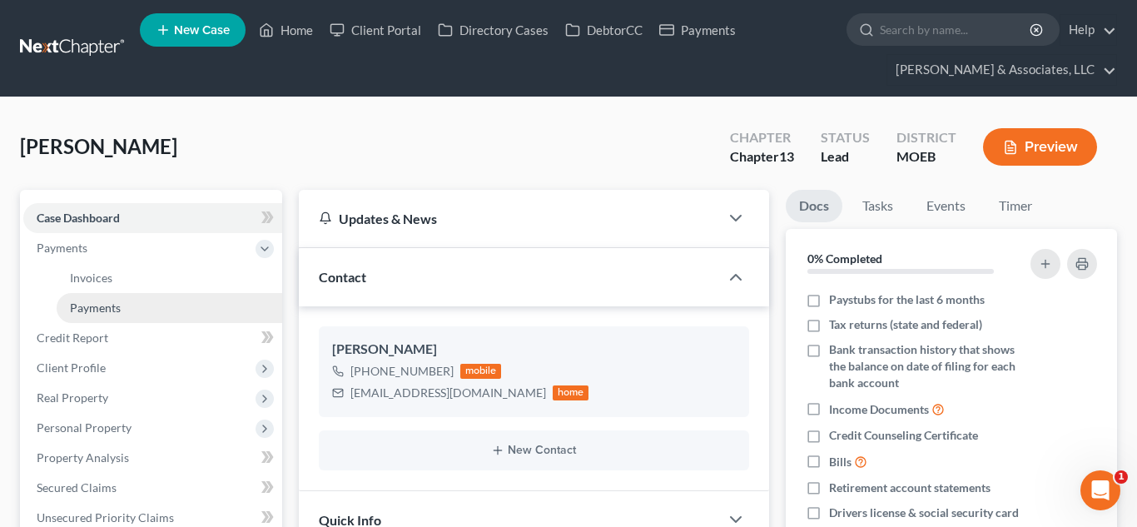
click at [102, 307] on span "Payments" at bounding box center [95, 308] width 51 height 14
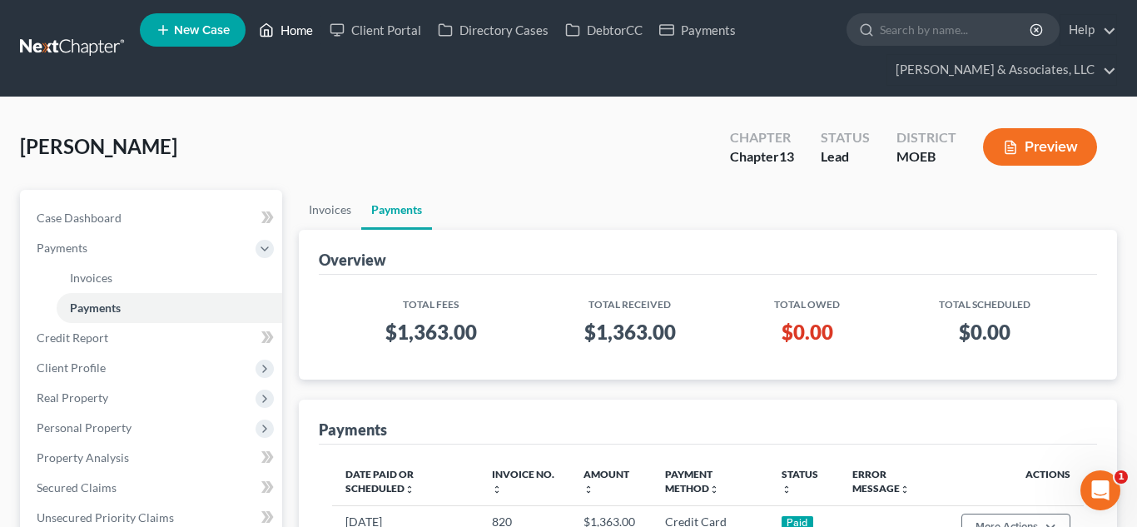
click at [289, 37] on link "Home" at bounding box center [286, 30] width 71 height 30
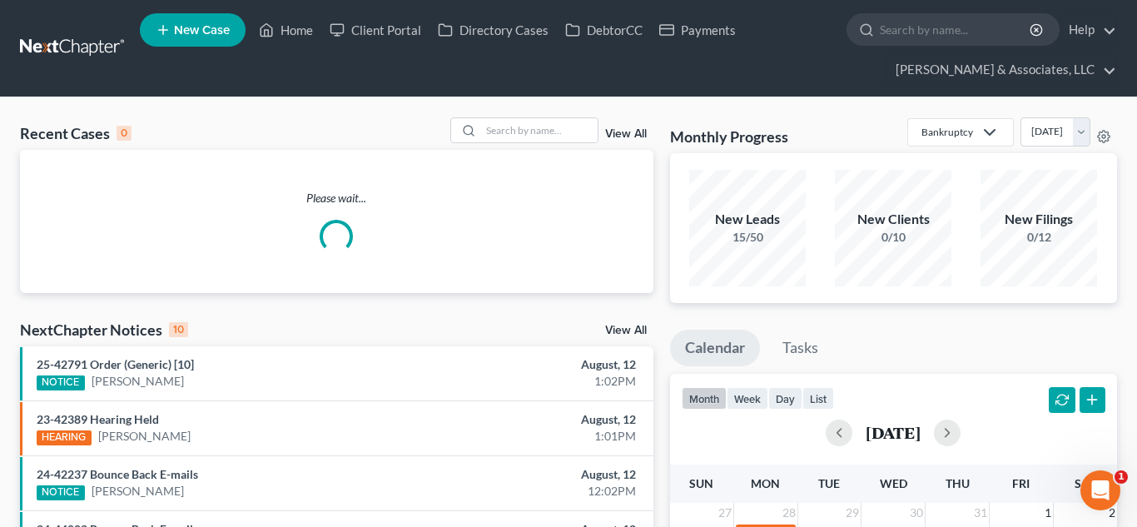
click at [628, 132] on link "View All" at bounding box center [626, 134] width 42 height 12
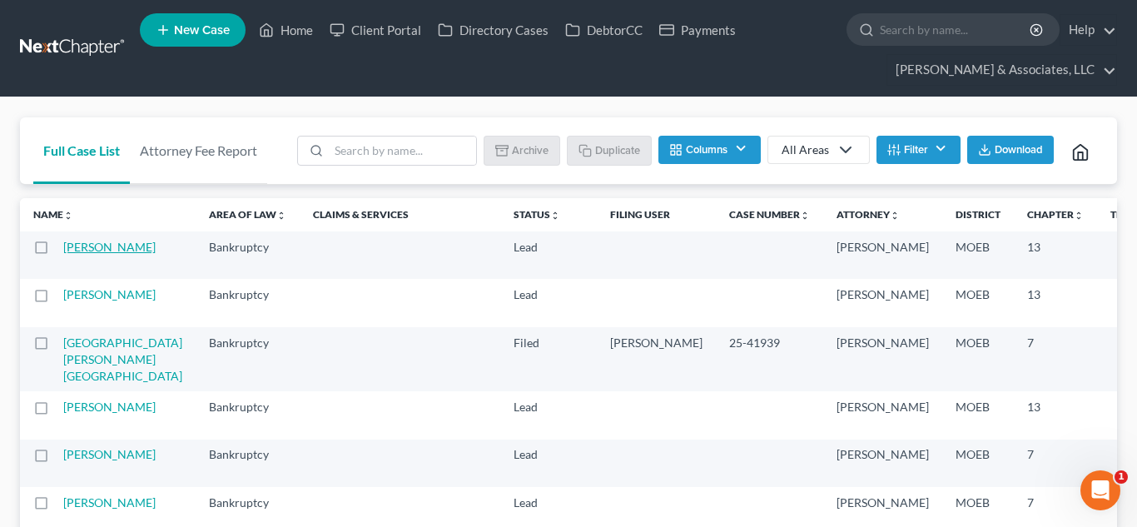
click at [84, 251] on link "[PERSON_NAME]" at bounding box center [109, 247] width 92 height 14
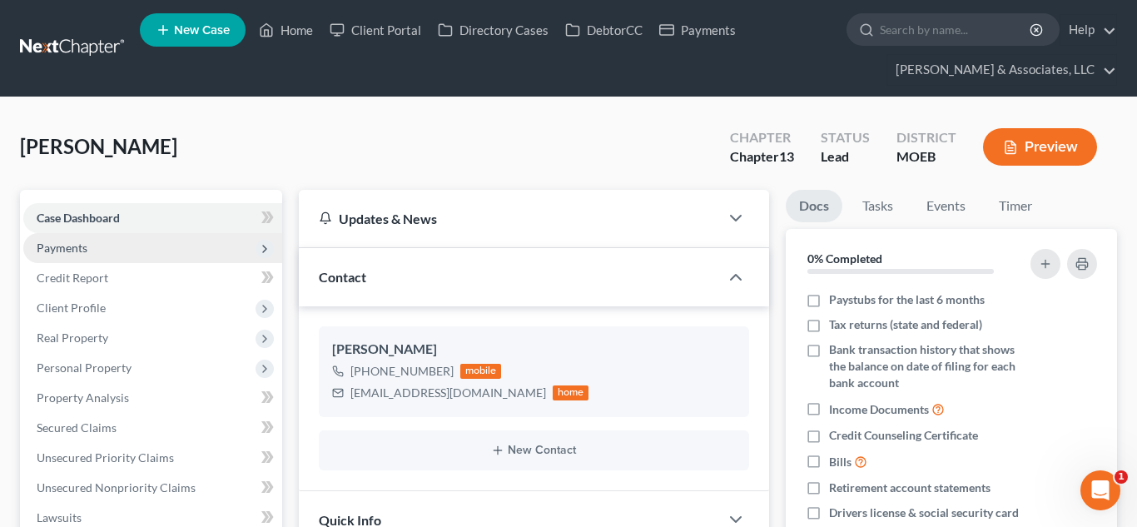
click at [85, 255] on span "Payments" at bounding box center [152, 248] width 259 height 30
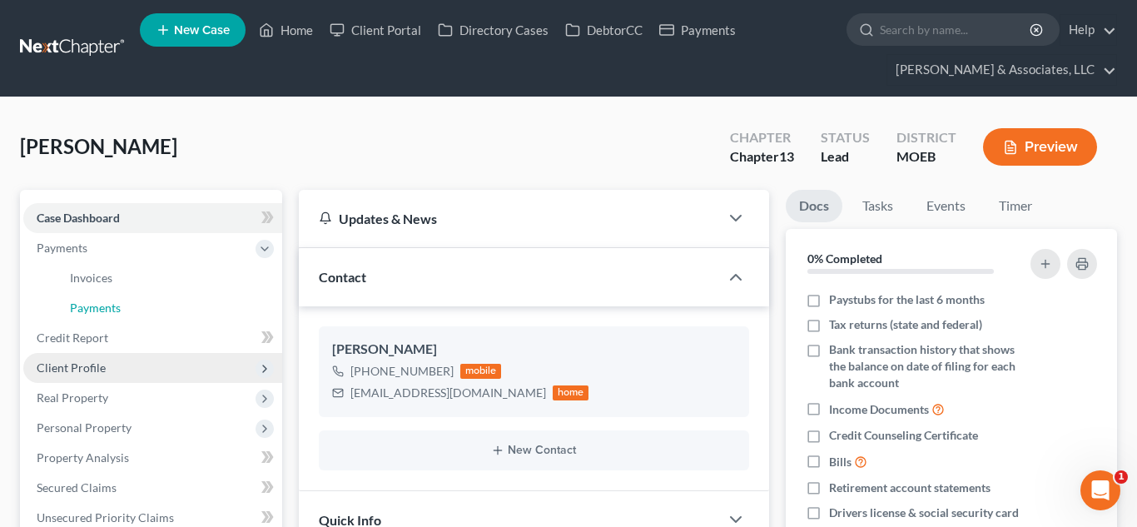
click at [99, 305] on span "Payments" at bounding box center [95, 308] width 51 height 14
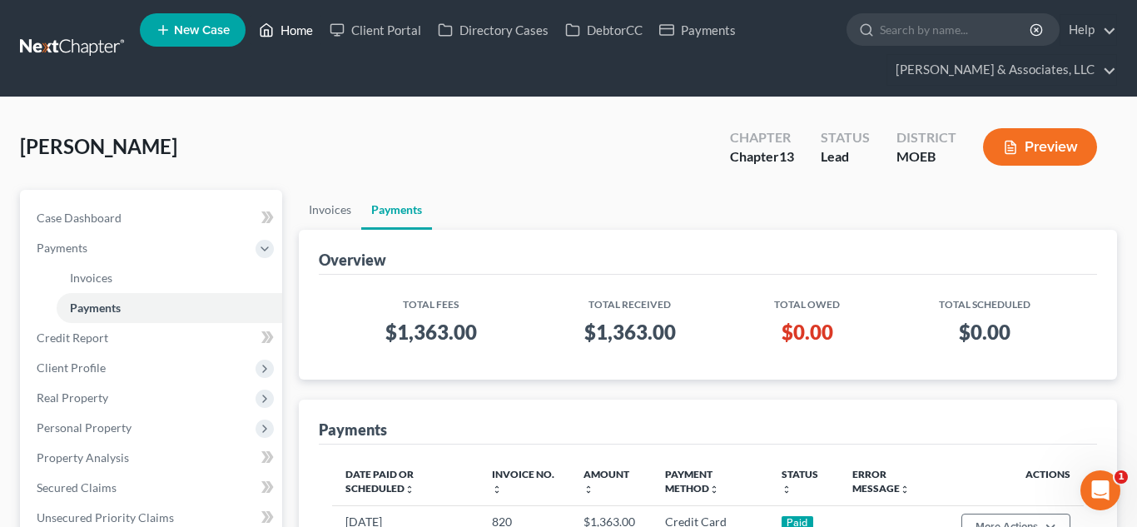
click at [296, 32] on link "Home" at bounding box center [286, 30] width 71 height 30
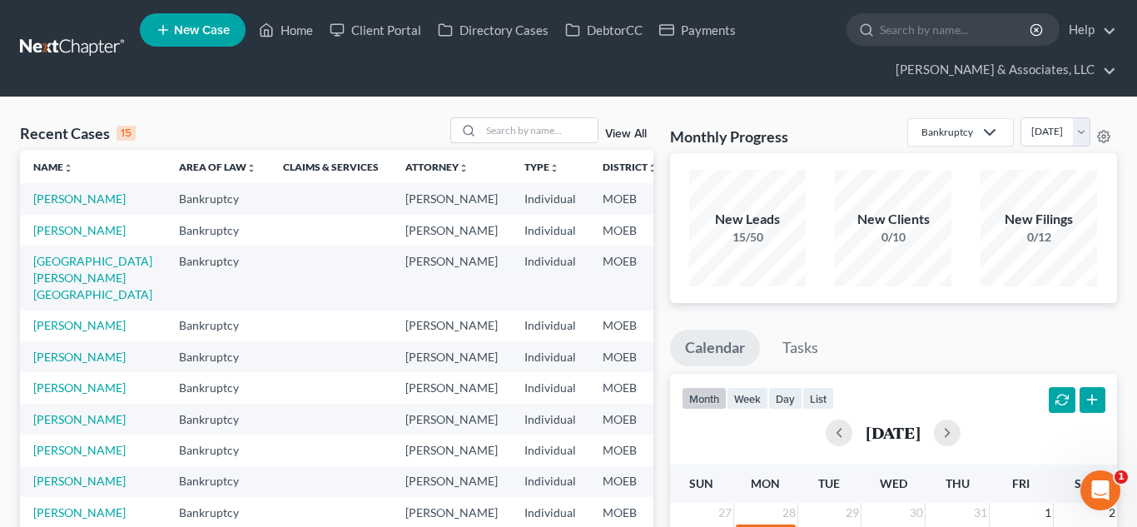
click at [628, 138] on link "View All" at bounding box center [626, 134] width 42 height 12
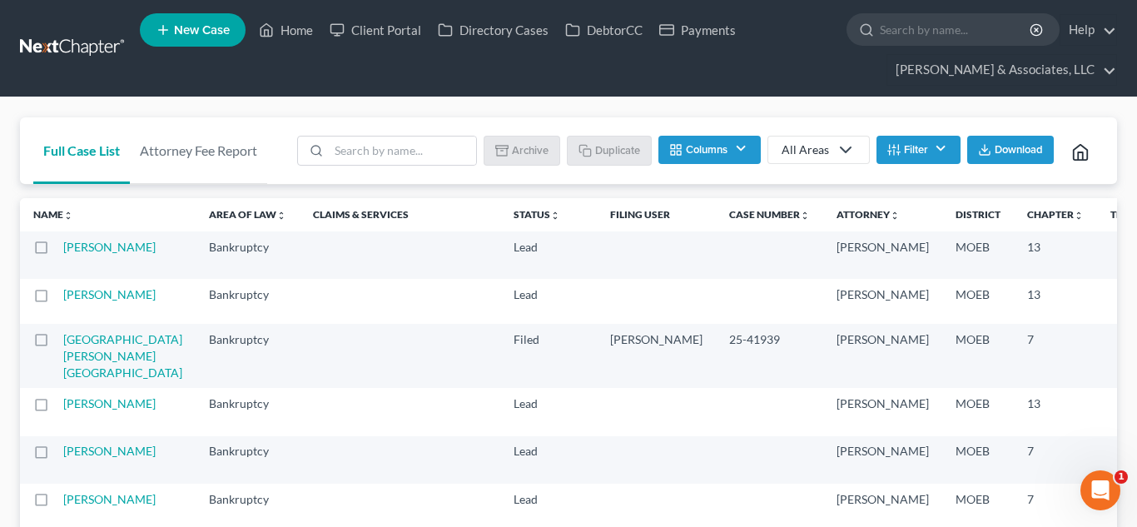
click at [57, 299] on label at bounding box center [57, 299] width 0 height 0
click at [63, 295] on input "checkbox" at bounding box center [68, 291] width 11 height 11
click at [526, 147] on button "Archive" at bounding box center [524, 150] width 75 height 28
checkbox input "false"
click at [68, 149] on link "Full Case List" at bounding box center [81, 150] width 97 height 67
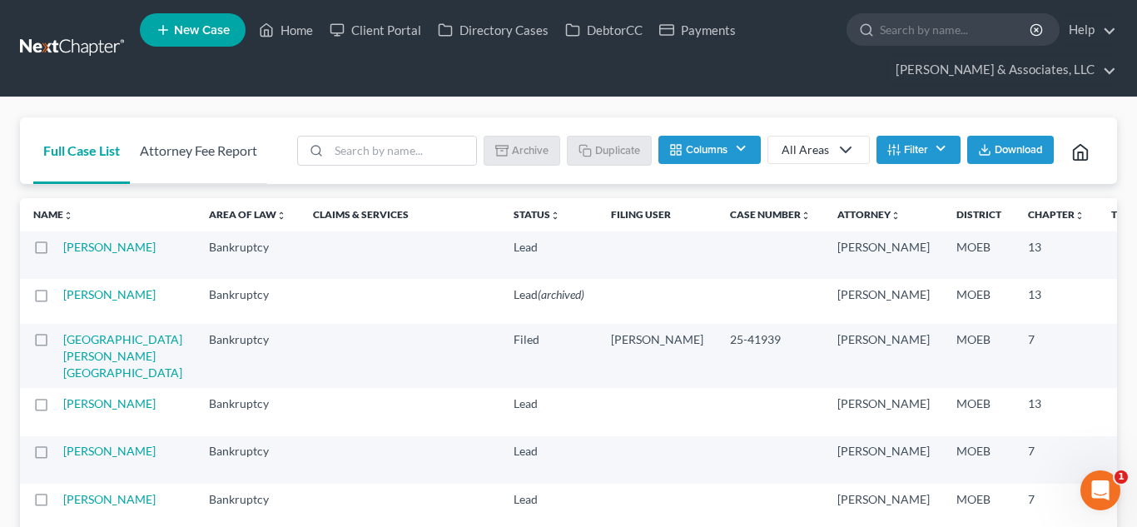
click at [199, 152] on link "Attorney Fee Report" at bounding box center [198, 150] width 137 height 67
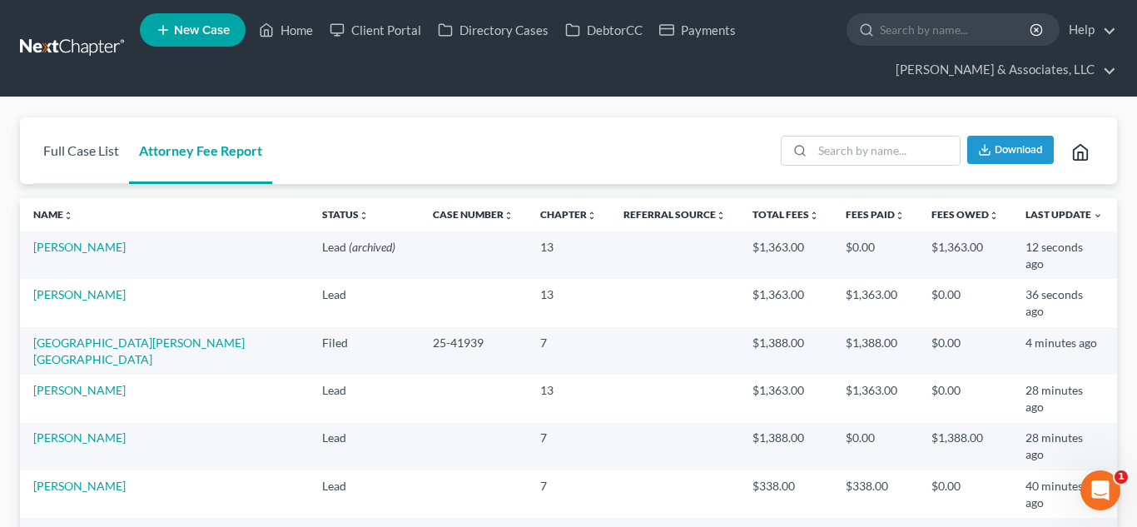
click at [75, 154] on link "Full Case List" at bounding box center [81, 150] width 96 height 67
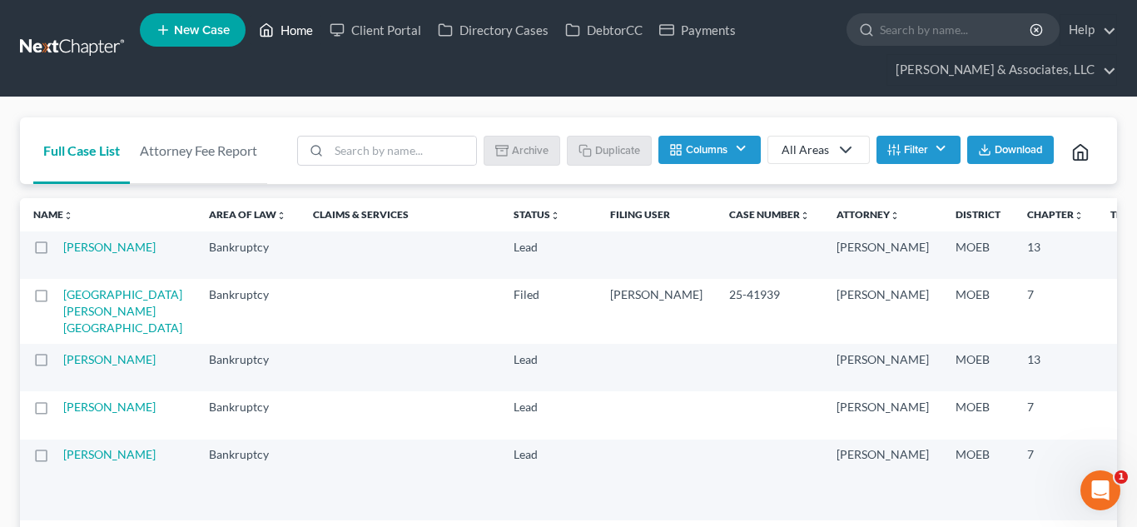
click at [302, 30] on link "Home" at bounding box center [286, 30] width 71 height 30
